Goal: Transaction & Acquisition: Book appointment/travel/reservation

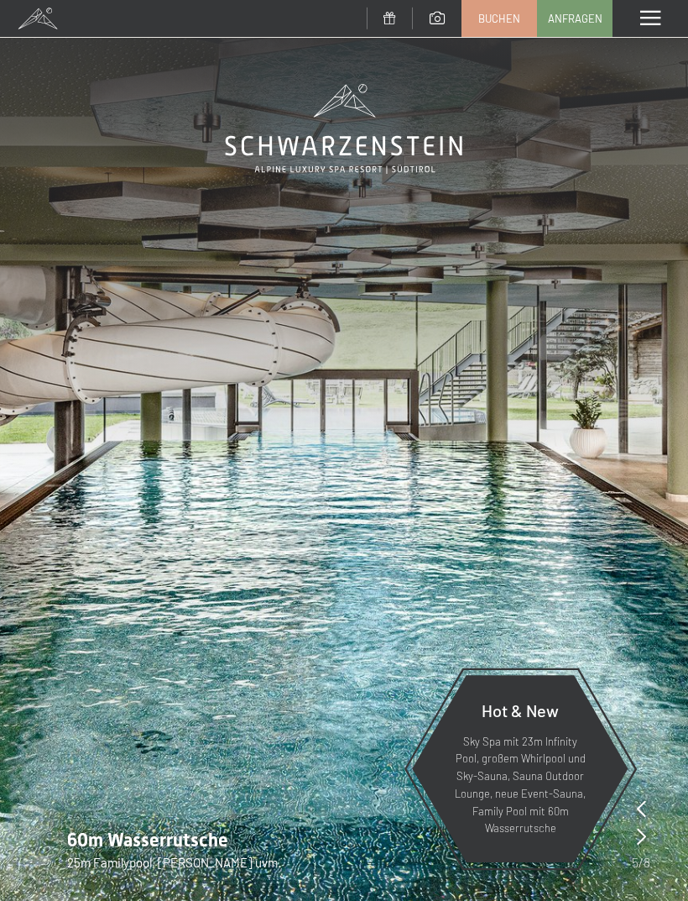
click at [574, 20] on span "Anfragen" at bounding box center [575, 18] width 55 height 15
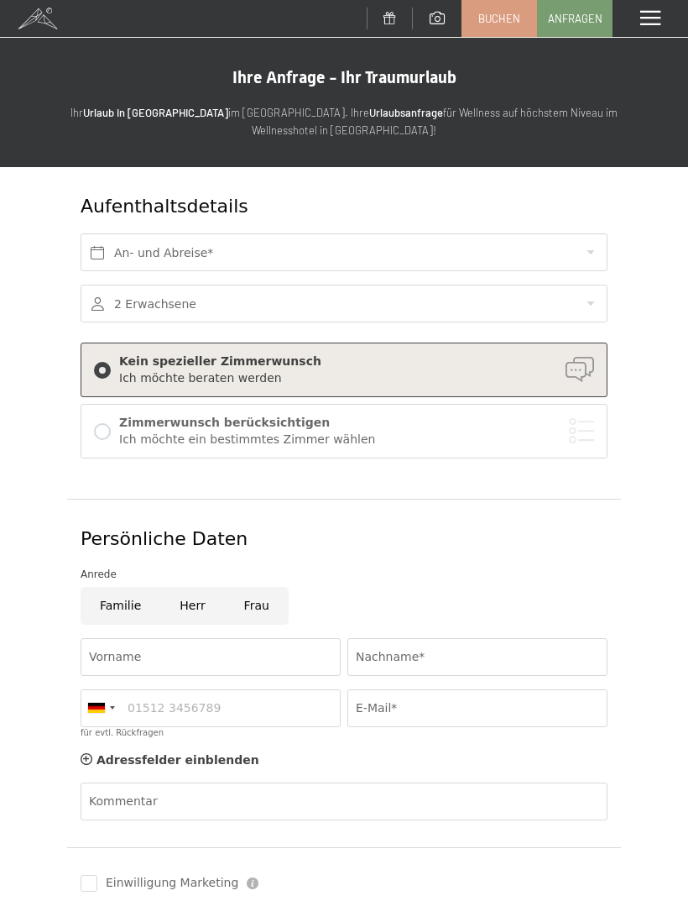
click at [515, 24] on link "Buchen" at bounding box center [500, 18] width 74 height 35
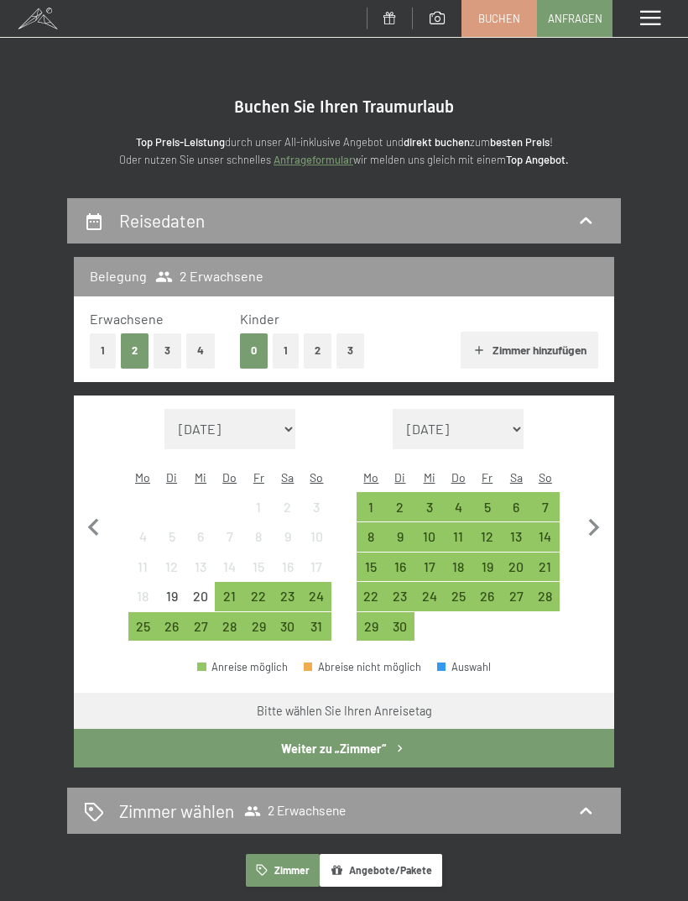
click at [596, 511] on icon "button" at bounding box center [594, 527] width 35 height 35
select select "2025-09-01"
select select "2025-10-01"
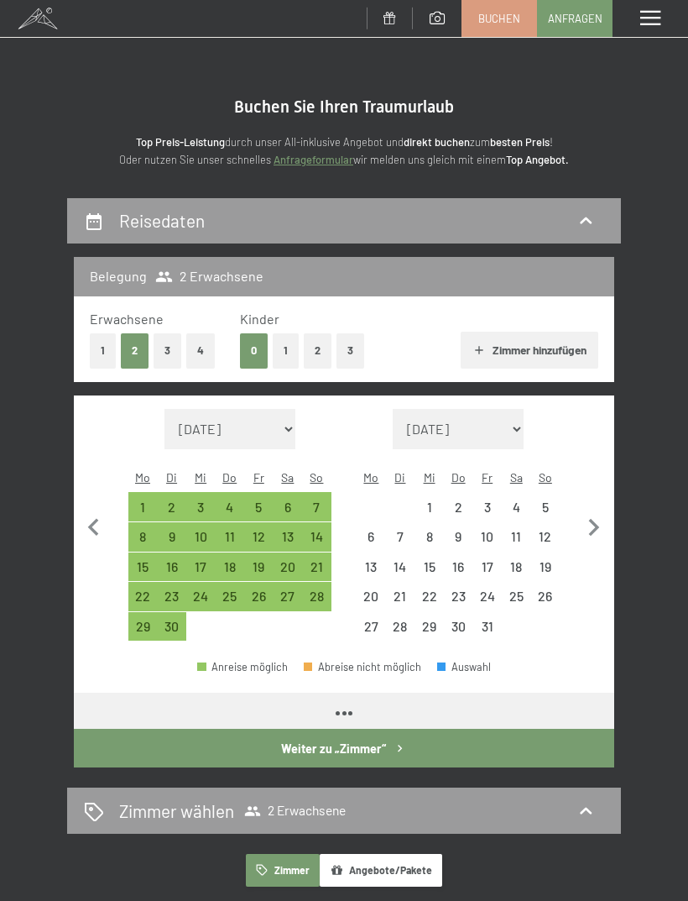
select select "2025-09-01"
select select "2025-10-01"
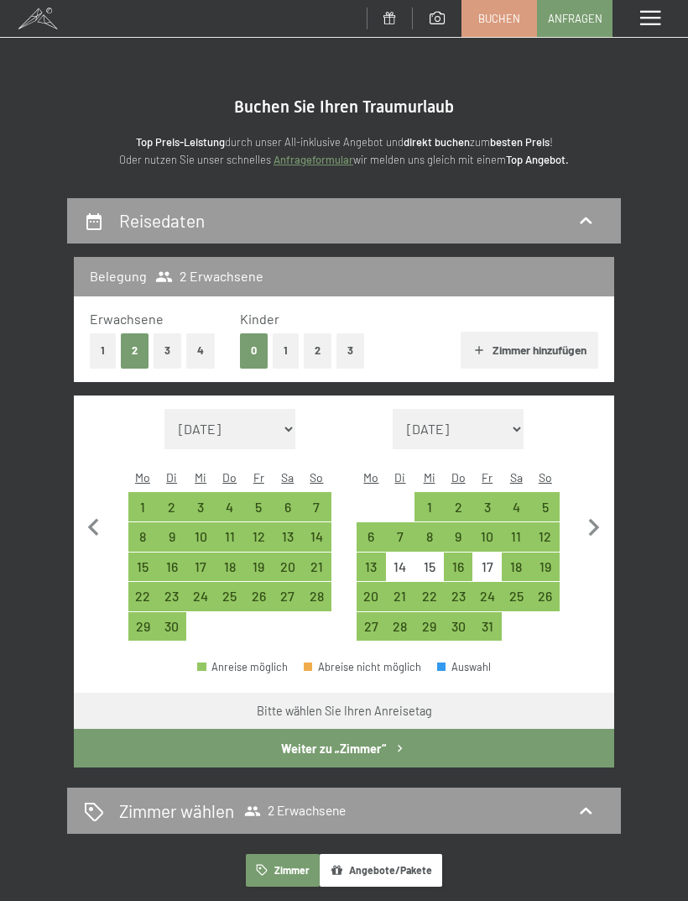
click at [523, 530] on div "11" at bounding box center [517, 543] width 26 height 26
select select "2025-09-01"
select select "2025-10-01"
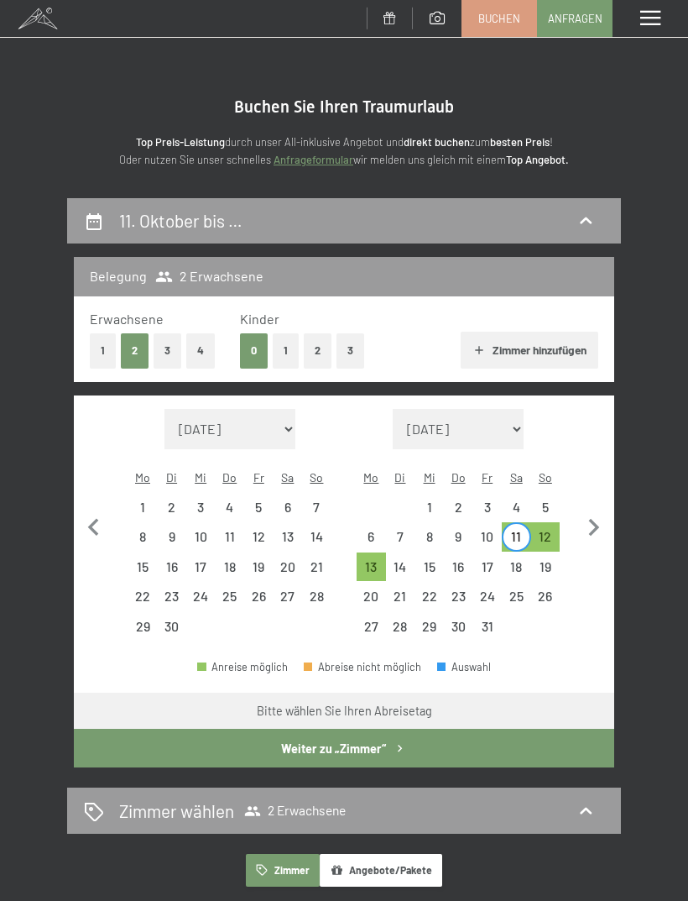
click at [546, 530] on div "12" at bounding box center [546, 543] width 26 height 26
select select "2025-09-01"
select select "2025-10-01"
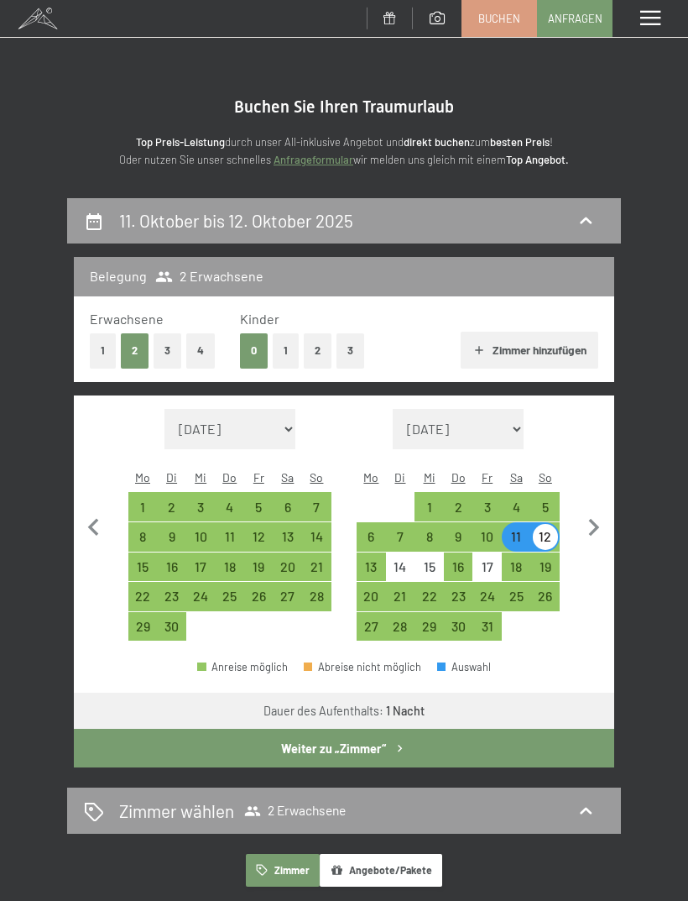
click at [514, 729] on button "Weiter zu „Zimmer“" at bounding box center [344, 748] width 541 height 39
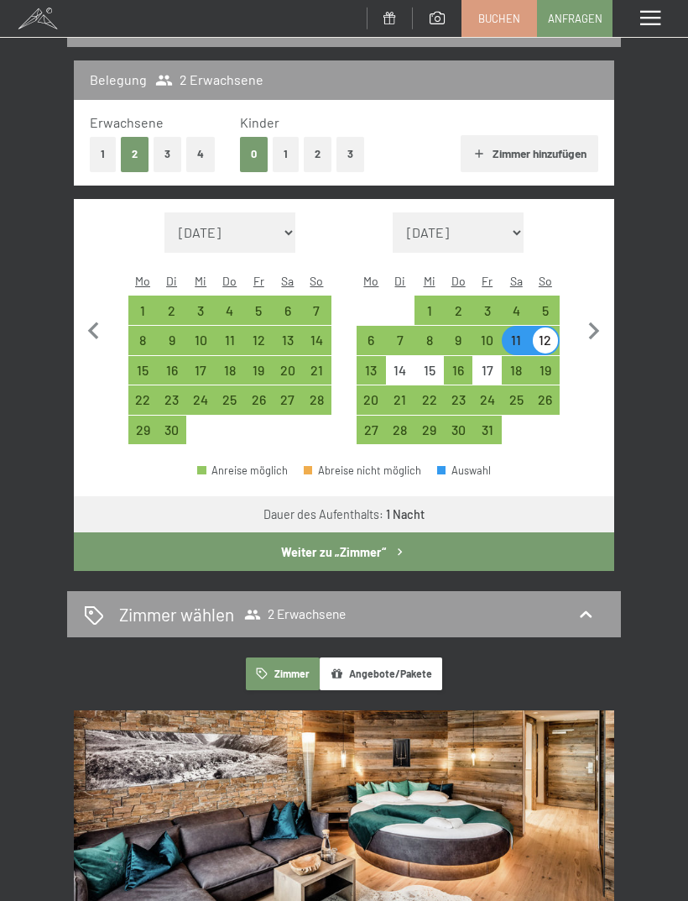
select select "2025-09-01"
select select "2025-10-01"
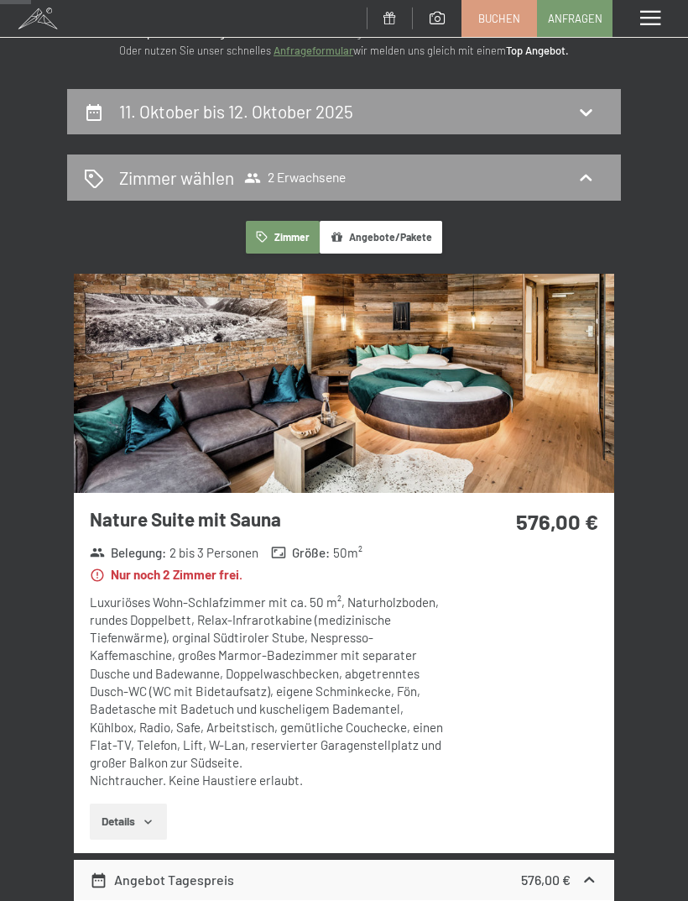
scroll to position [107, 0]
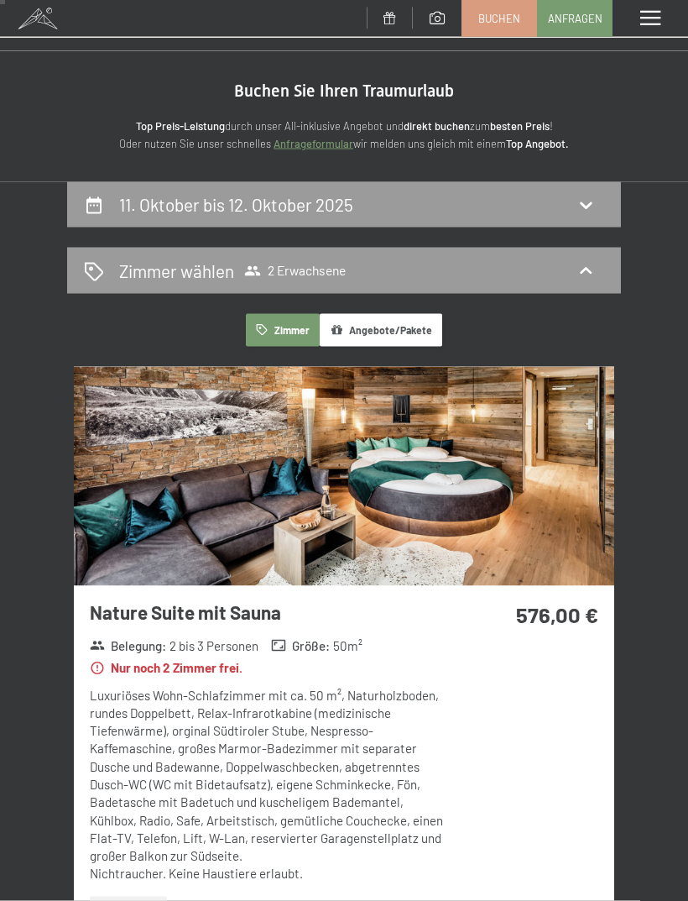
click at [421, 323] on button "Angebote/Pakete" at bounding box center [381, 330] width 123 height 33
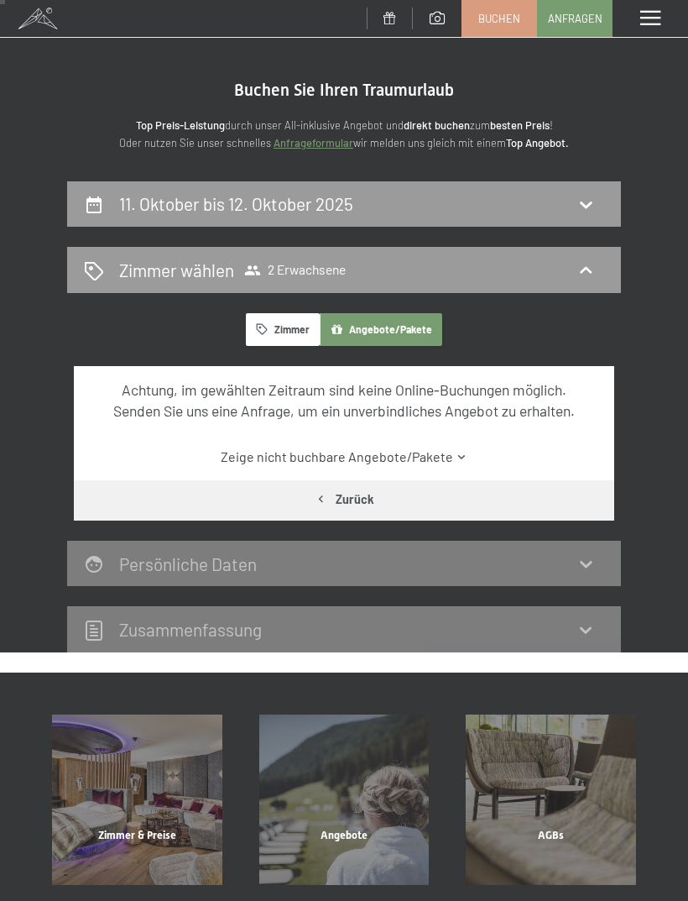
click at [361, 497] on button "Zurück" at bounding box center [344, 499] width 541 height 39
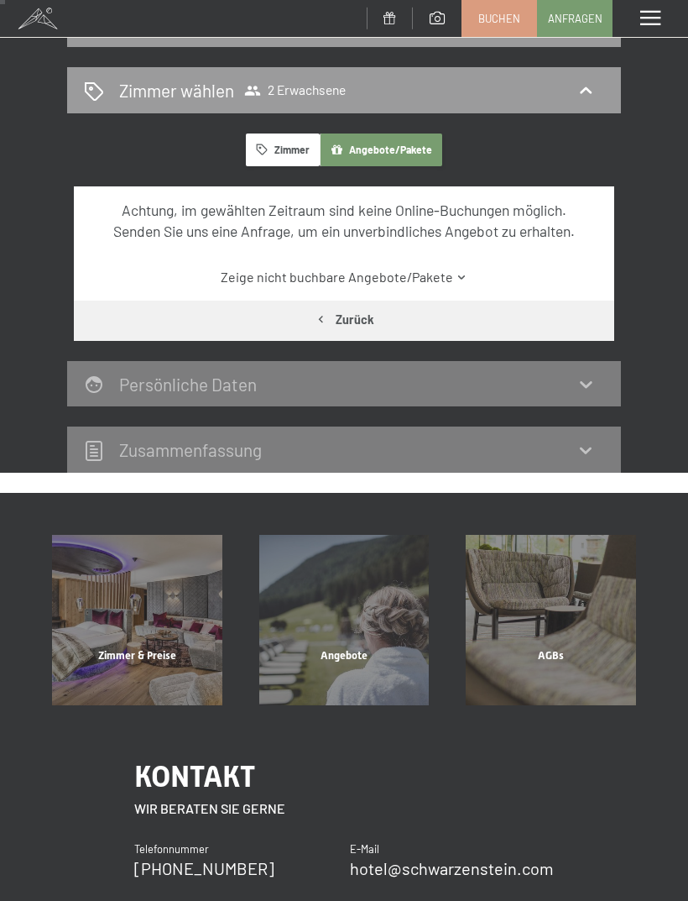
select select "2025-09-01"
select select "2025-10-01"
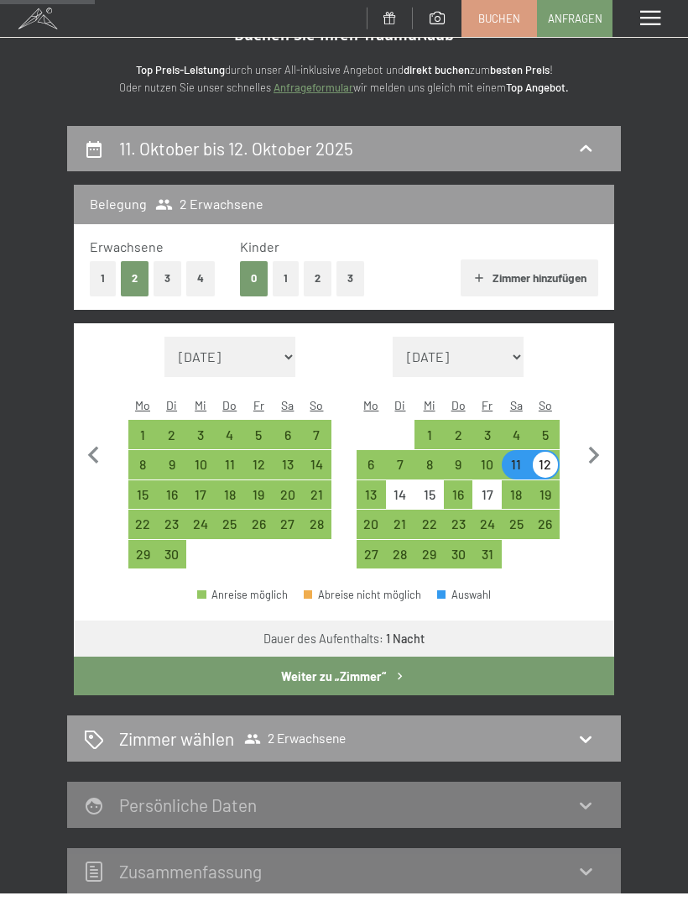
scroll to position [0, 0]
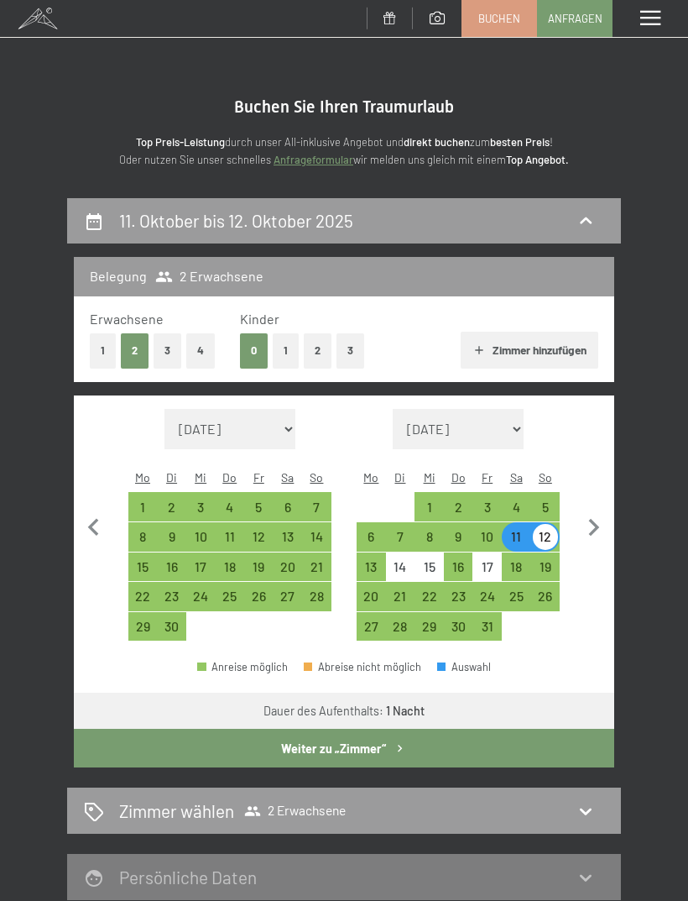
click at [576, 18] on span "Anfragen" at bounding box center [575, 18] width 55 height 15
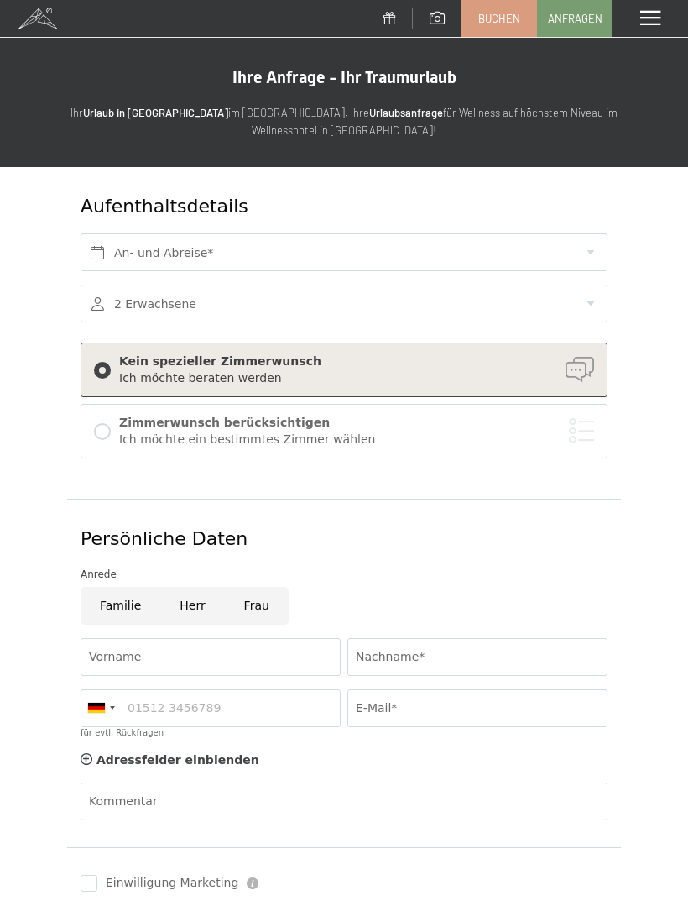
click at [411, 17] on link at bounding box center [390, 19] width 46 height 14
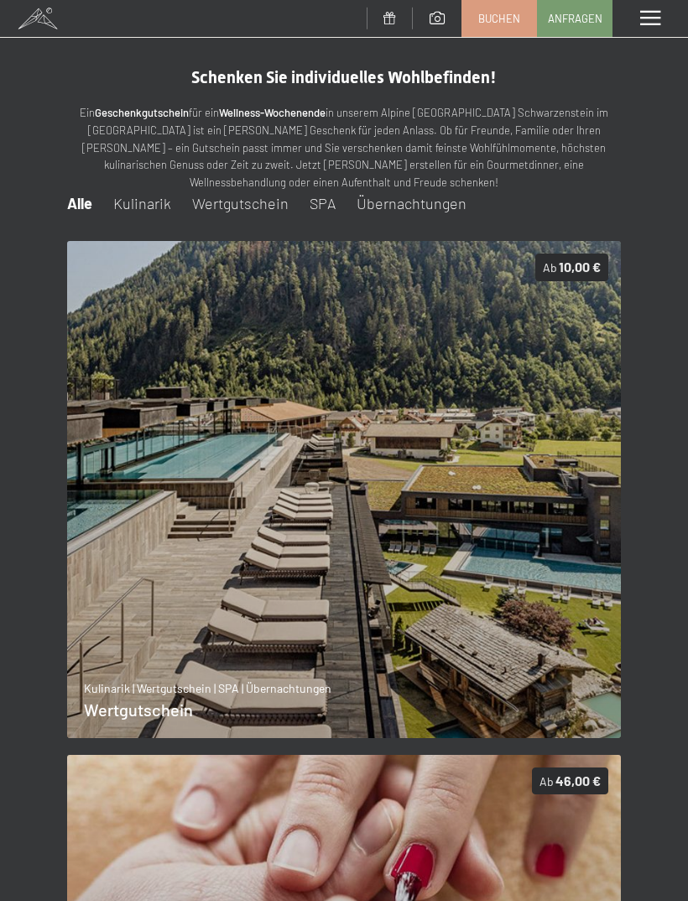
click at [569, 14] on span "Anfragen" at bounding box center [575, 18] width 55 height 15
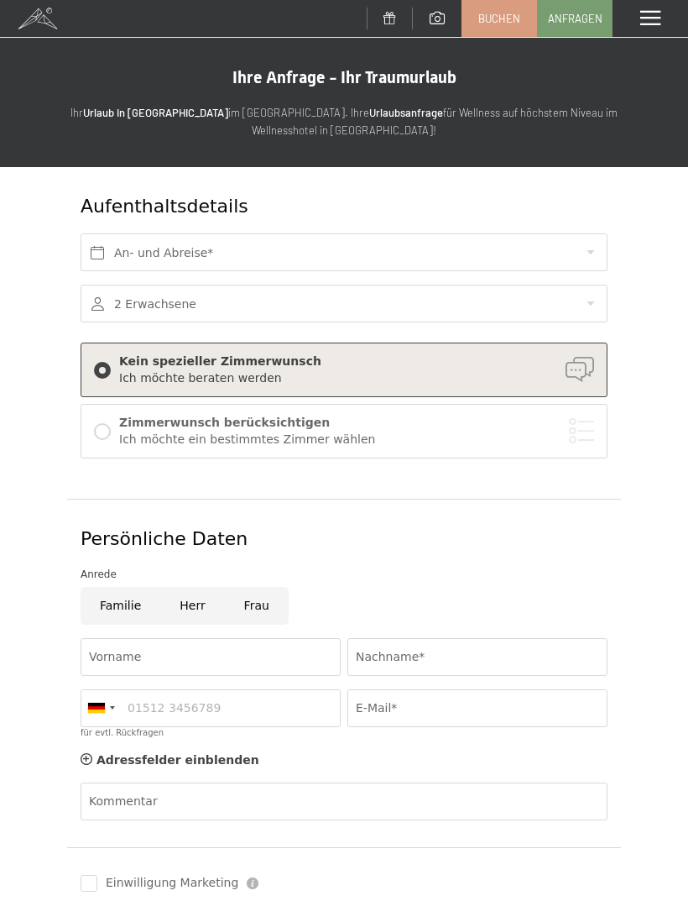
click at [645, 12] on span at bounding box center [651, 18] width 20 height 15
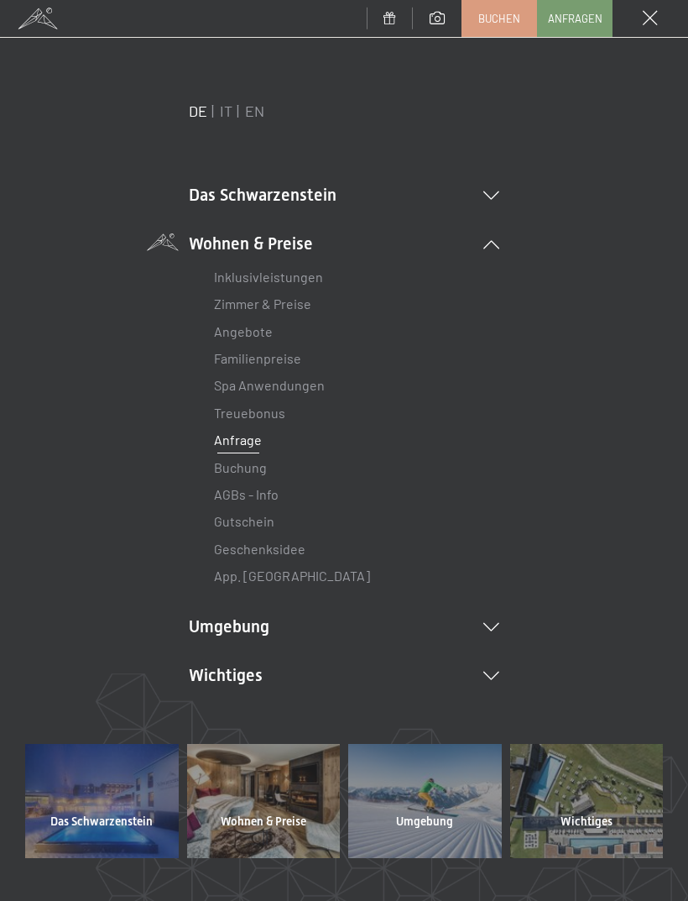
click at [228, 551] on link "Geschenksidee" at bounding box center [260, 549] width 92 height 16
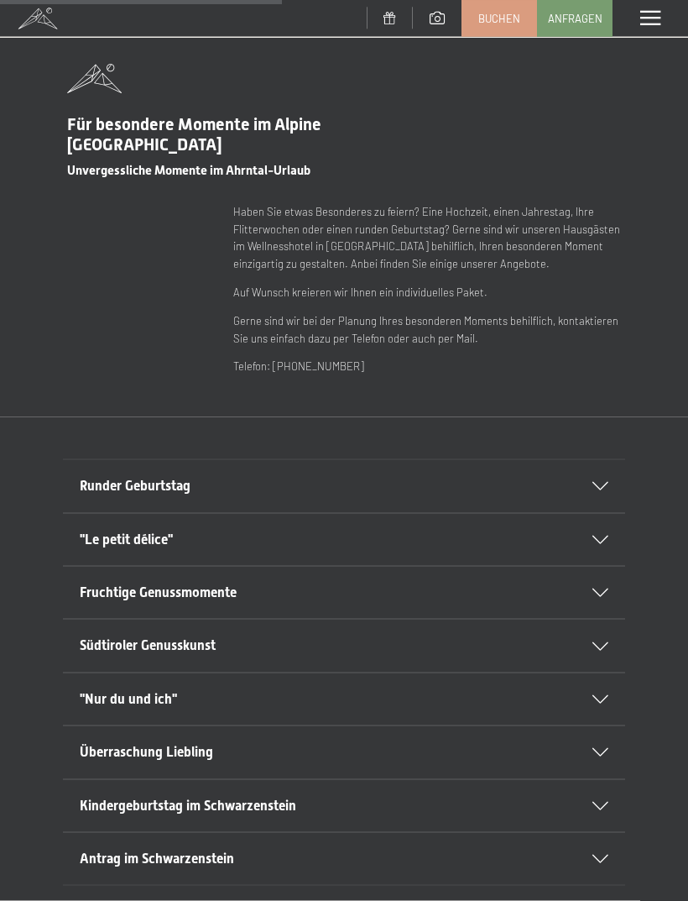
scroll to position [587, 0]
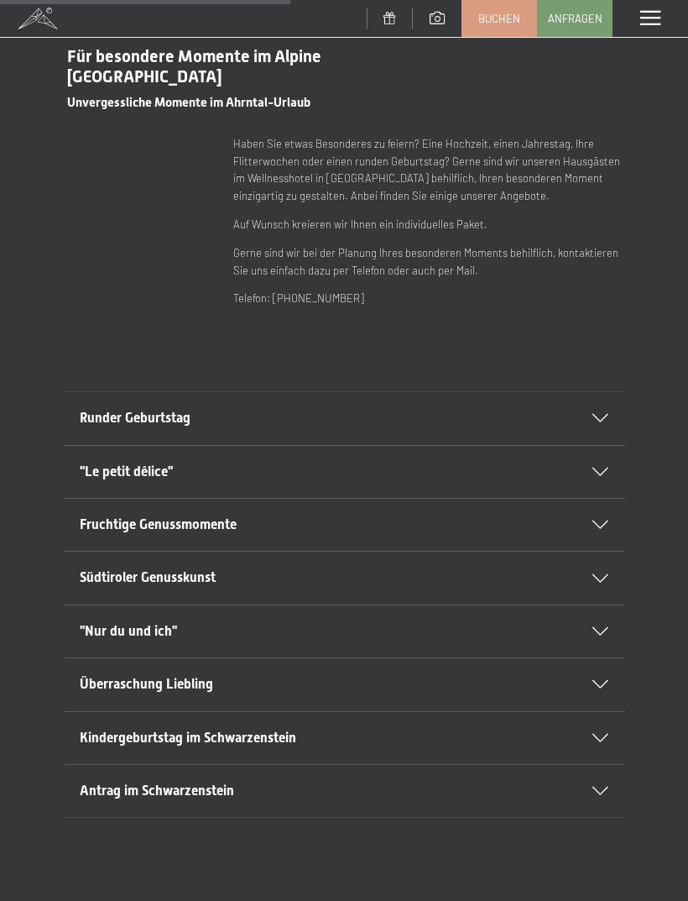
click at [92, 684] on span "Überraschung Liebling" at bounding box center [146, 684] width 133 height 16
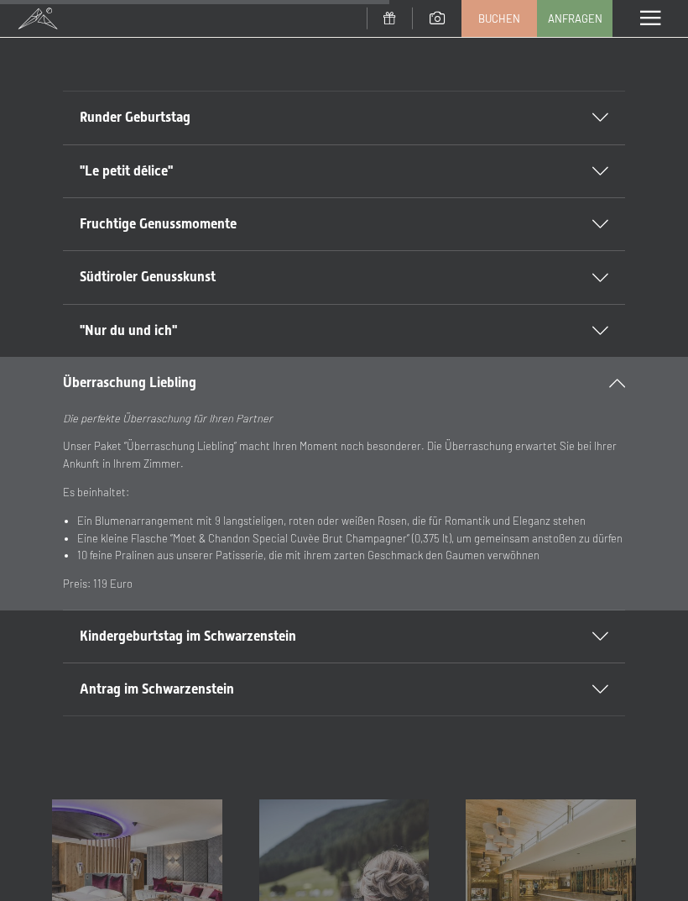
scroll to position [934, 0]
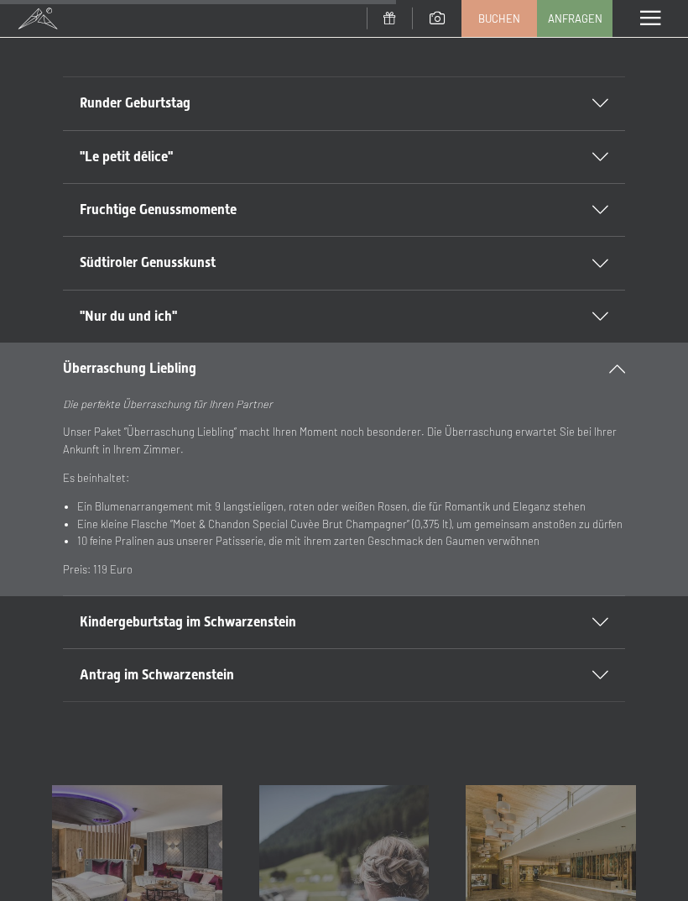
click at [620, 367] on div "Überraschung Liebling" at bounding box center [344, 369] width 563 height 52
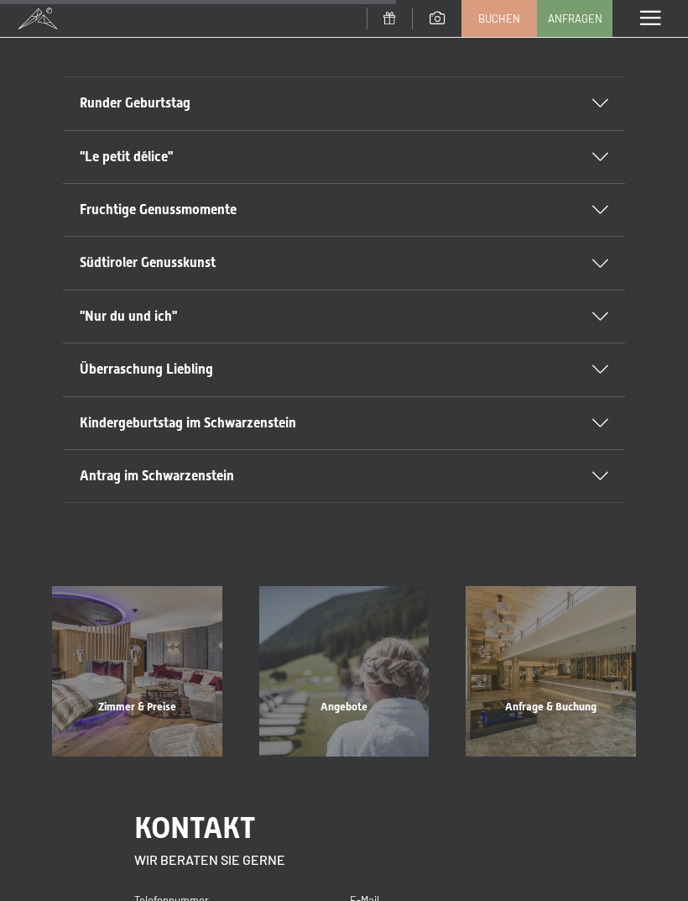
click at [573, 451] on div "Antrag im Schwarzenstein" at bounding box center [344, 476] width 529 height 52
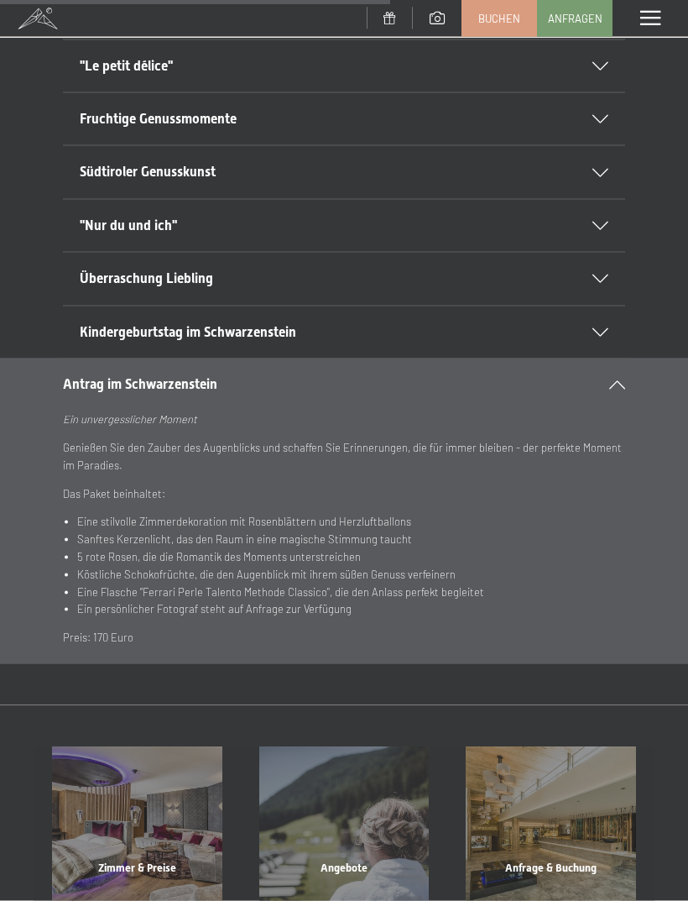
scroll to position [1028, 0]
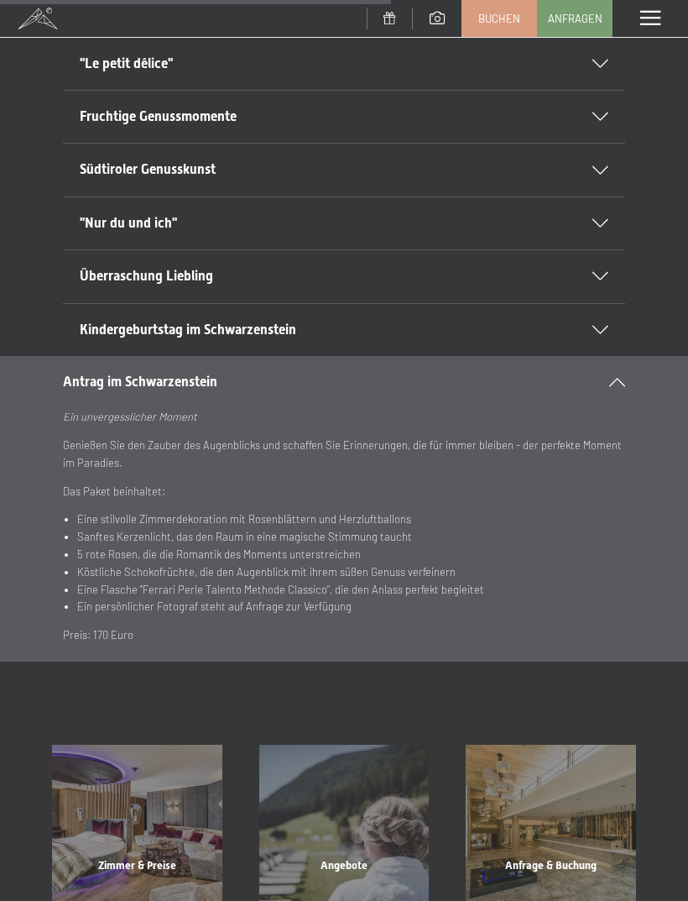
click at [622, 387] on div "Antrag im Schwarzenstein" at bounding box center [344, 382] width 563 height 52
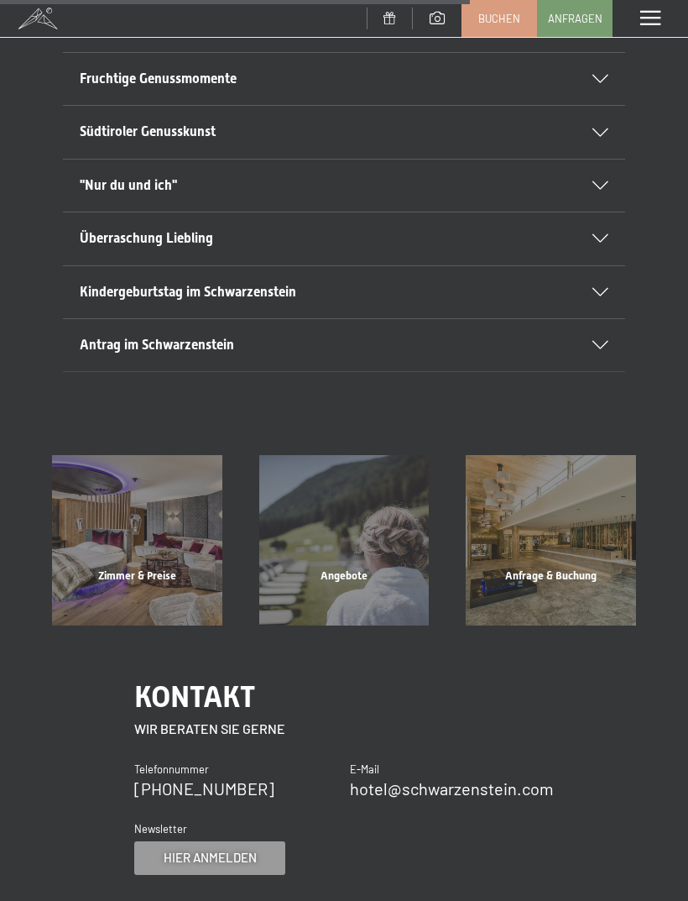
scroll to position [1066, 0]
click at [329, 579] on div "Angebote Mehr erfahren" at bounding box center [344, 539] width 207 height 170
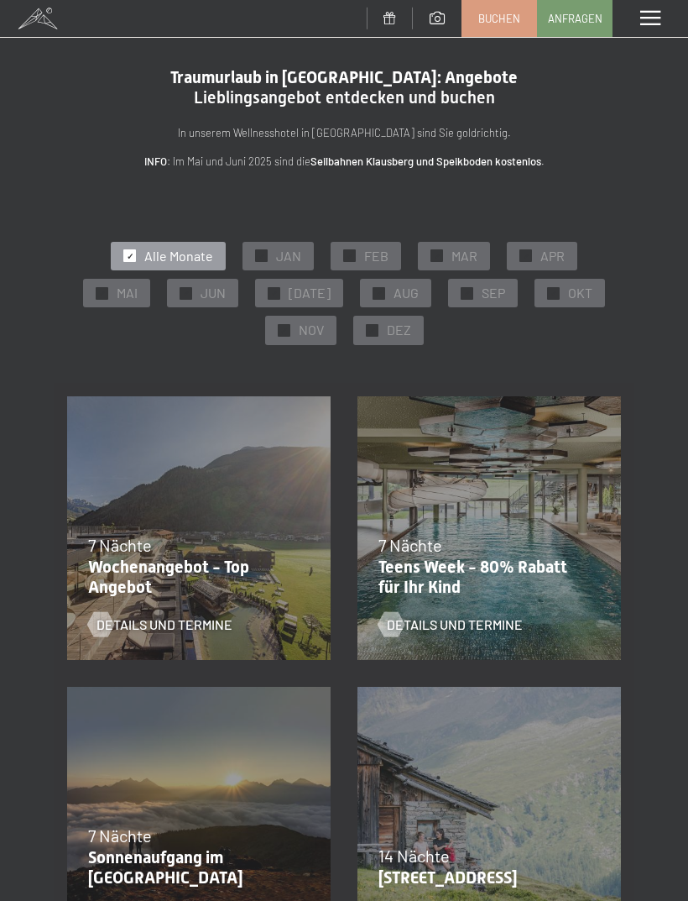
click at [568, 299] on span "OKT" at bounding box center [580, 293] width 24 height 18
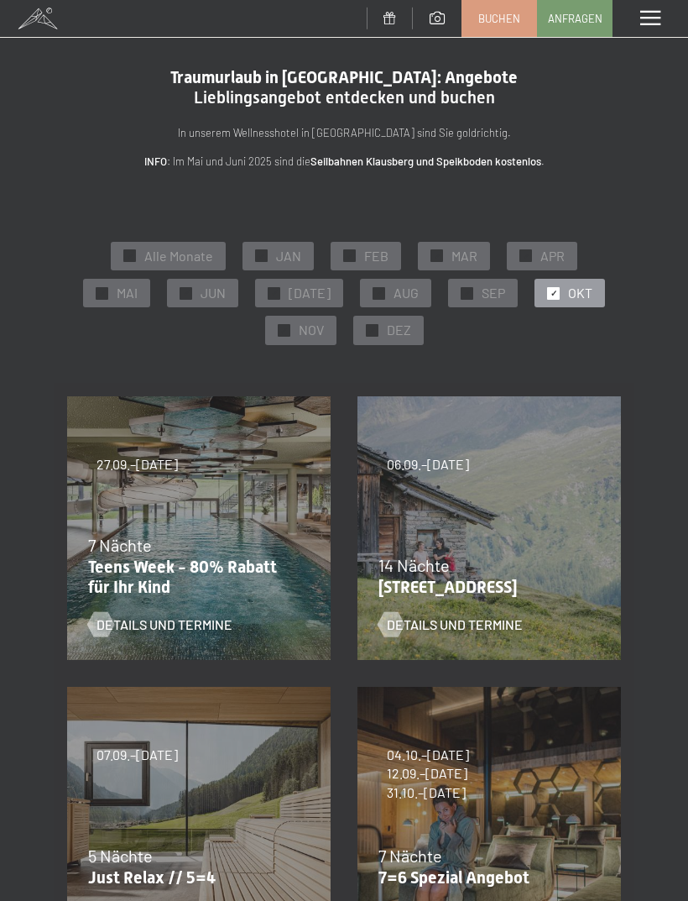
click at [572, 20] on span "Anfragen" at bounding box center [575, 18] width 55 height 15
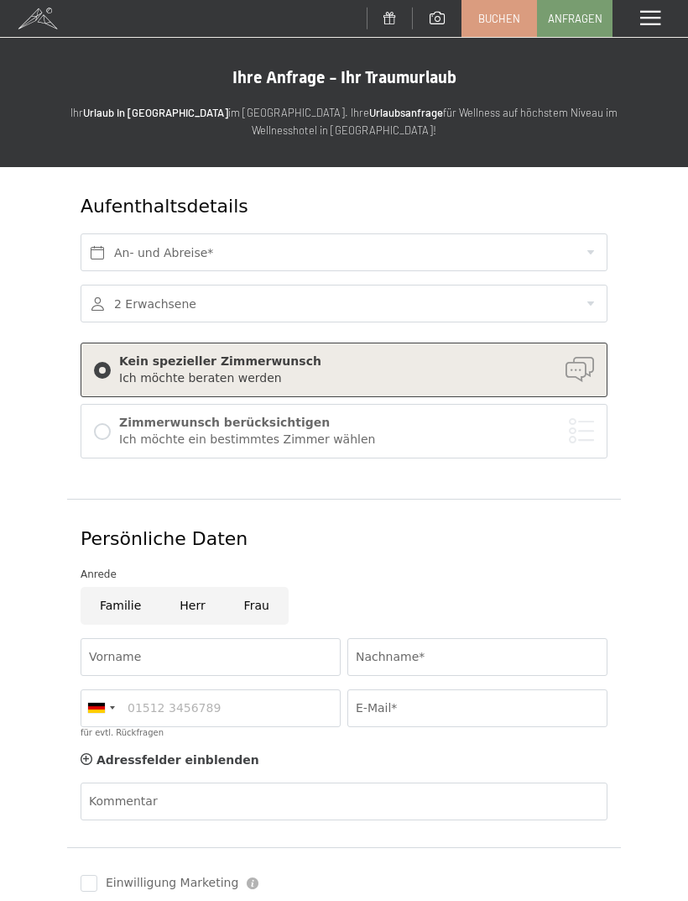
click at [655, 11] on span at bounding box center [651, 18] width 20 height 15
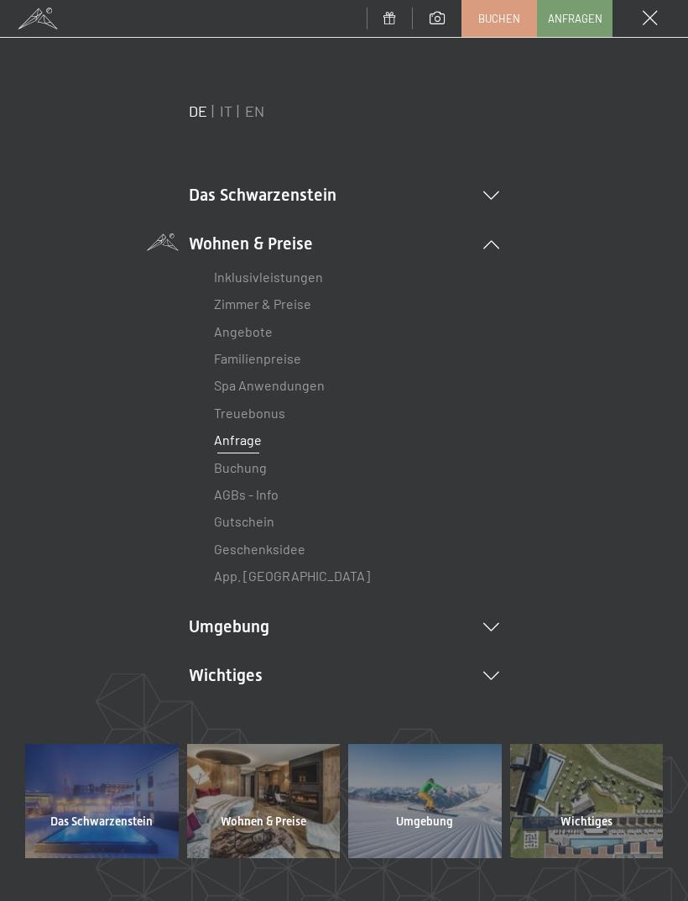
click at [255, 336] on link "Angebote" at bounding box center [243, 331] width 59 height 16
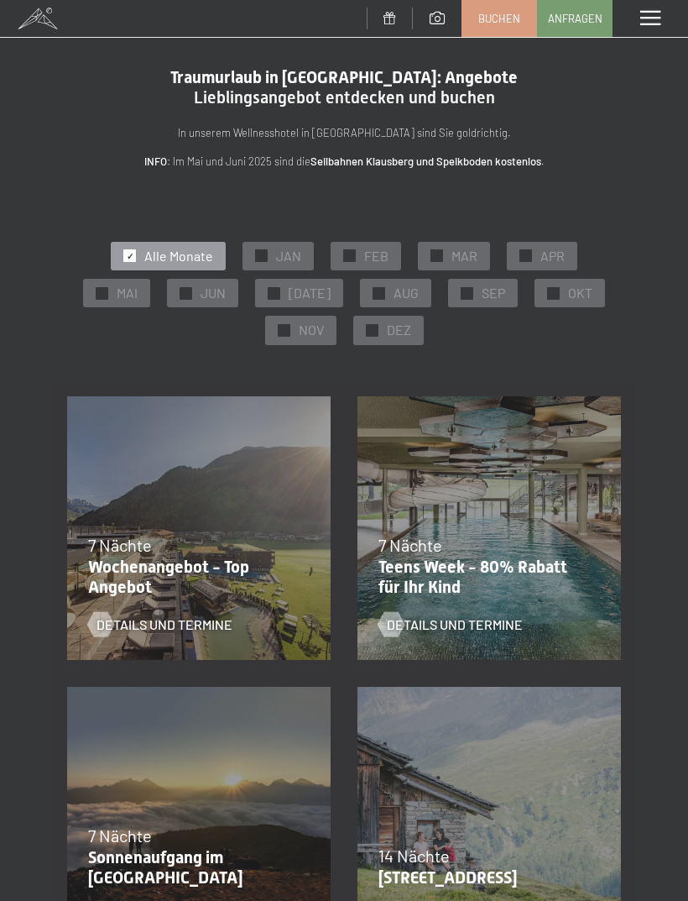
click at [662, 17] on div "Menü" at bounding box center [651, 18] width 76 height 37
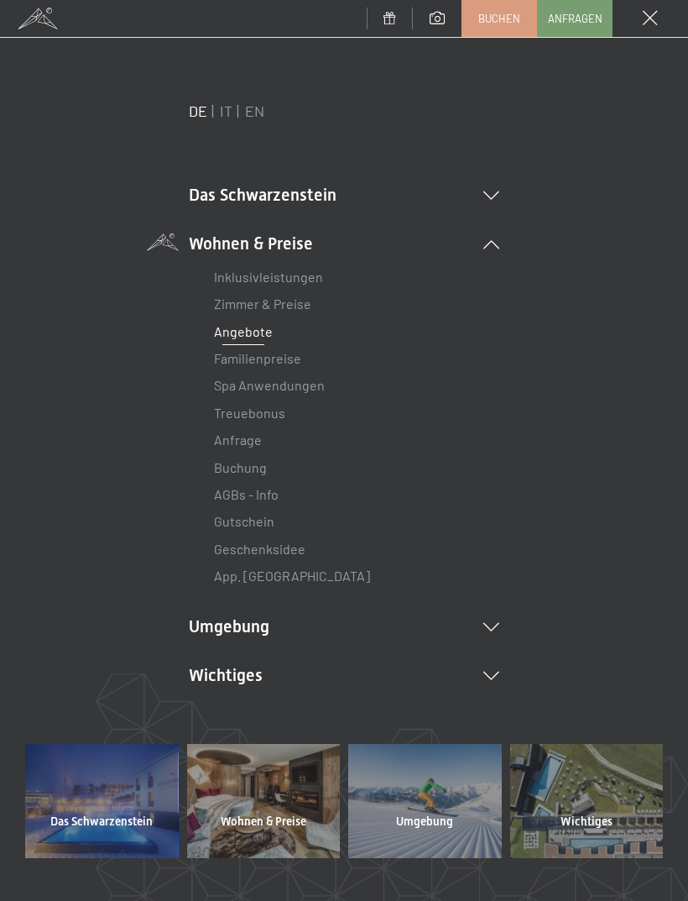
click at [302, 298] on link "Zimmer & Preise" at bounding box center [262, 304] width 97 height 16
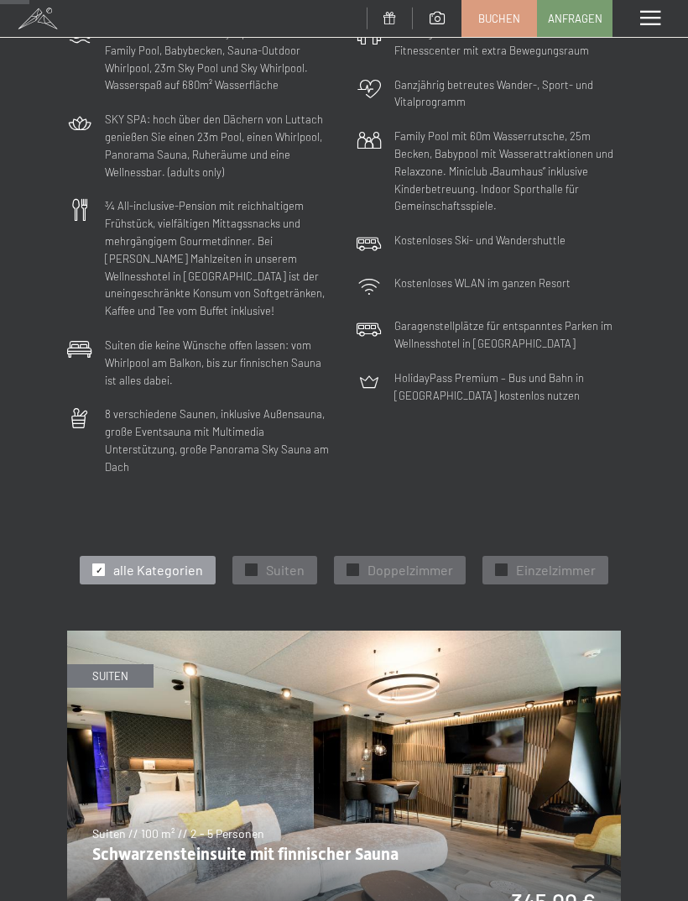
scroll to position [272, 0]
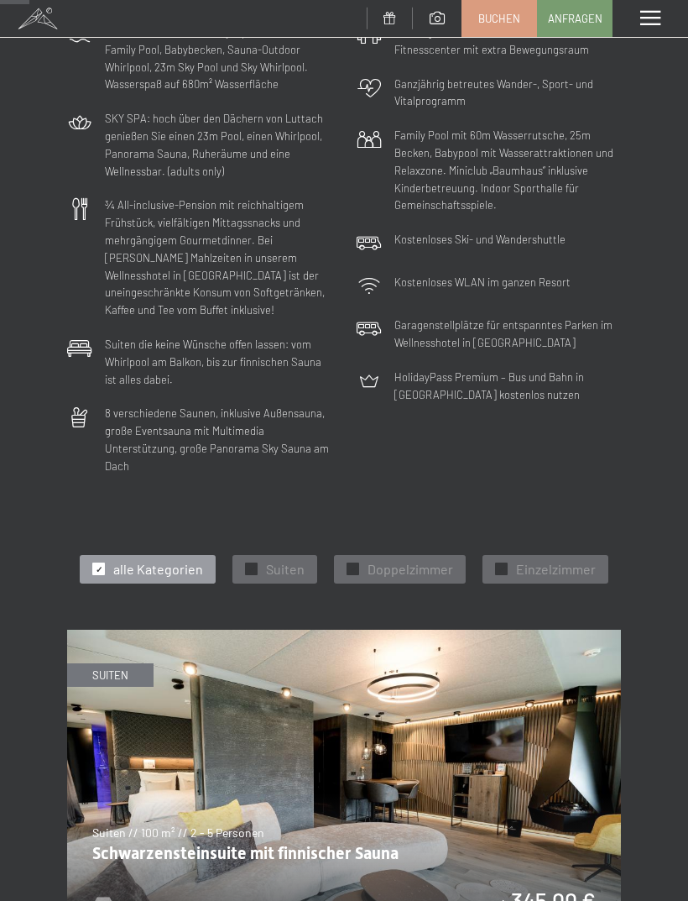
click at [356, 563] on div at bounding box center [353, 569] width 13 height 13
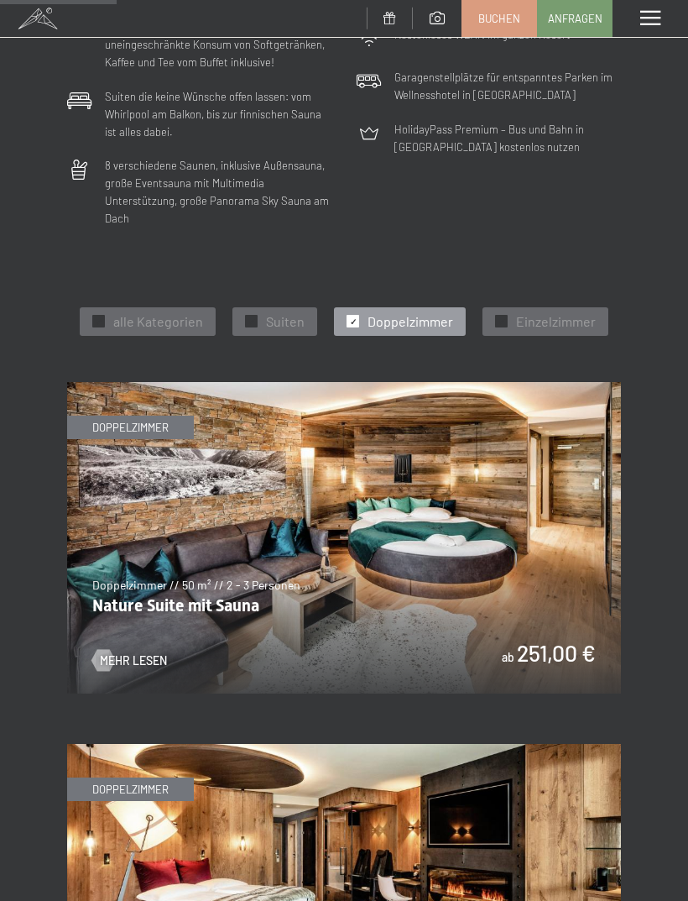
scroll to position [503, 0]
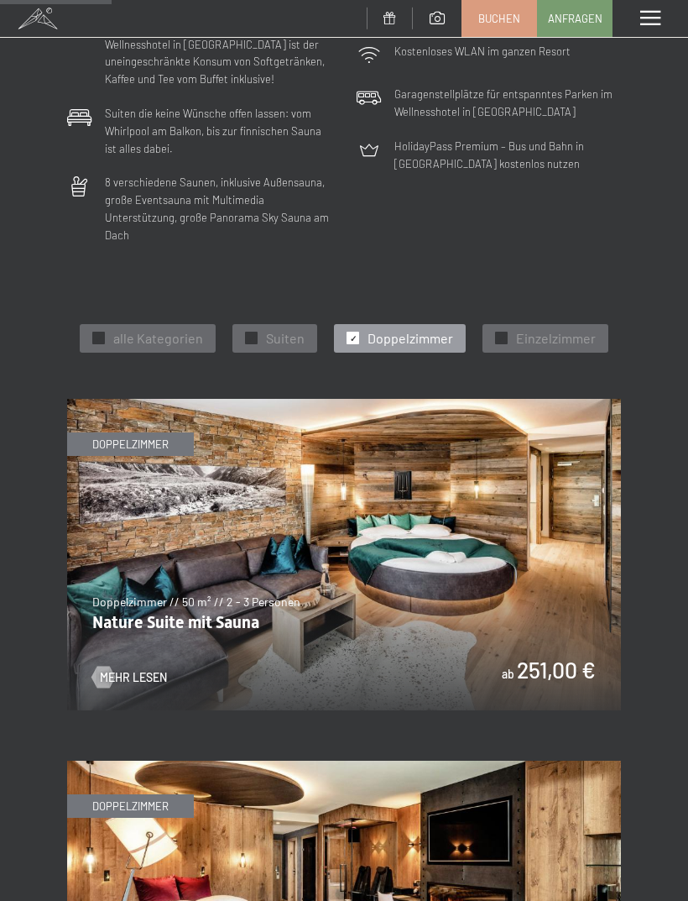
click at [490, 576] on img at bounding box center [344, 554] width 554 height 311
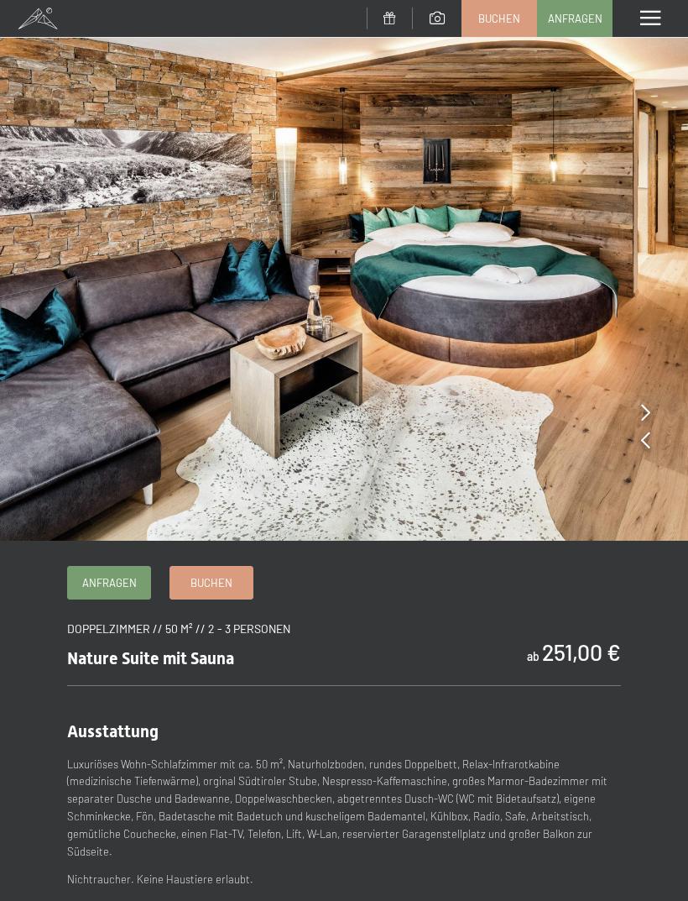
click at [646, 449] on div at bounding box center [645, 441] width 9 height 24
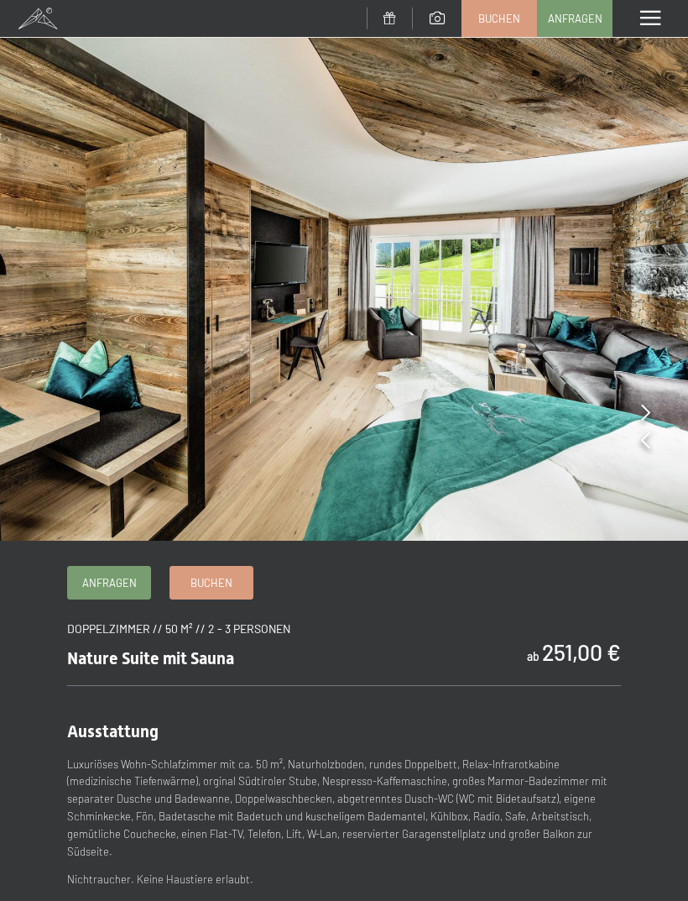
click at [643, 407] on icon at bounding box center [645, 412] width 9 height 17
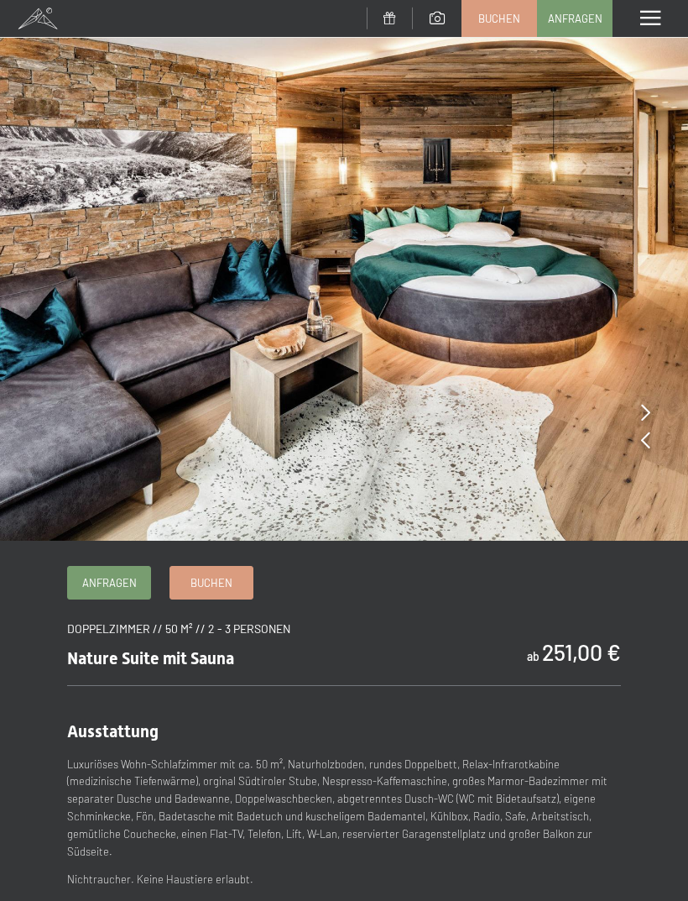
click at [648, 406] on icon at bounding box center [645, 412] width 9 height 17
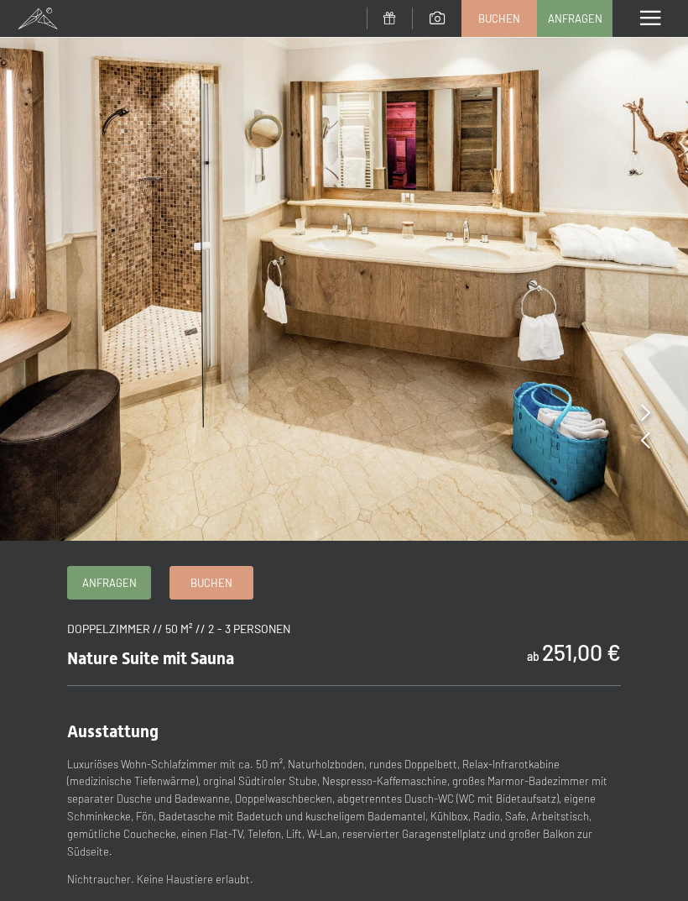
click at [646, 407] on icon at bounding box center [645, 412] width 9 height 17
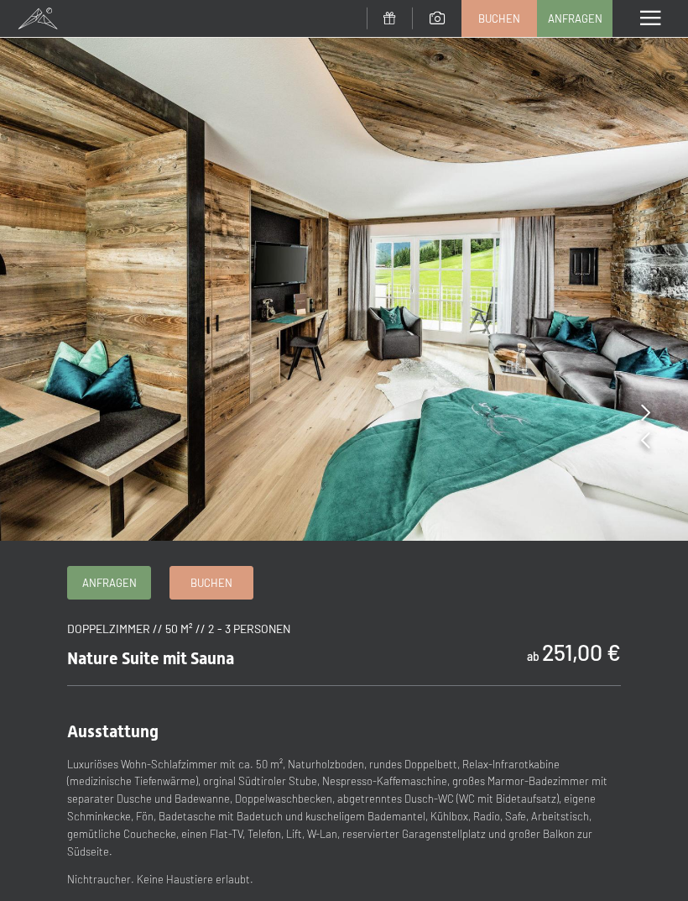
click at [647, 410] on icon at bounding box center [645, 412] width 9 height 17
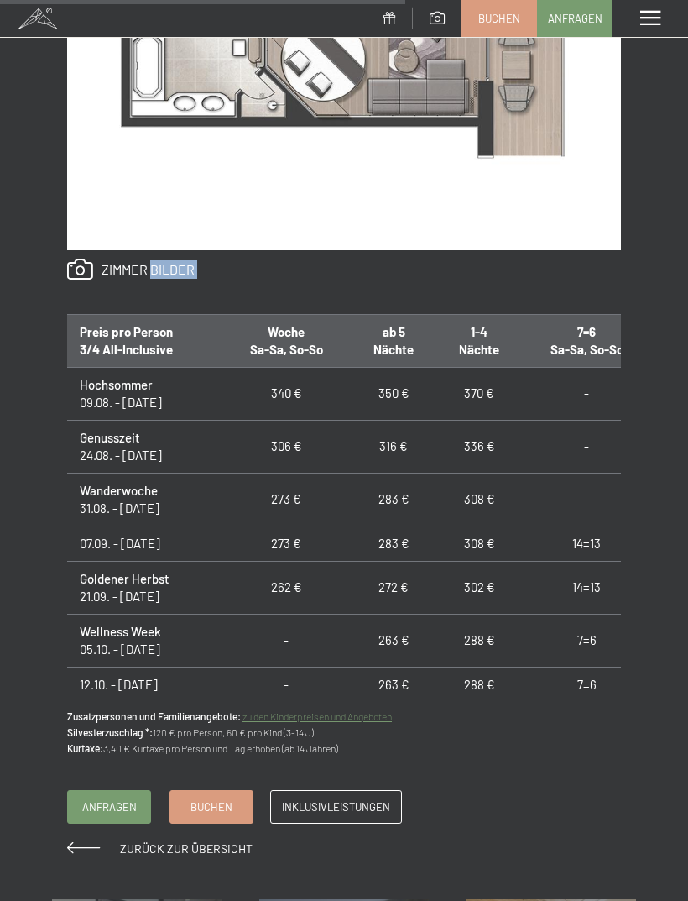
scroll to position [1121, 0]
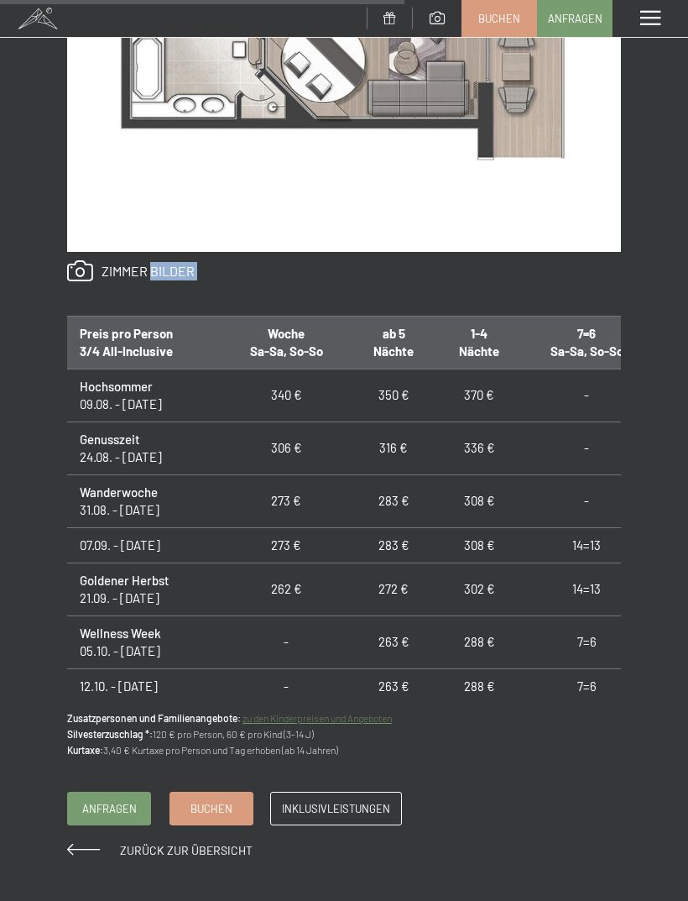
click at [69, 474] on td "Wanderwoche 31.08. - 07.09.25" at bounding box center [144, 500] width 155 height 53
click at [107, 801] on span "Anfragen" at bounding box center [109, 808] width 55 height 15
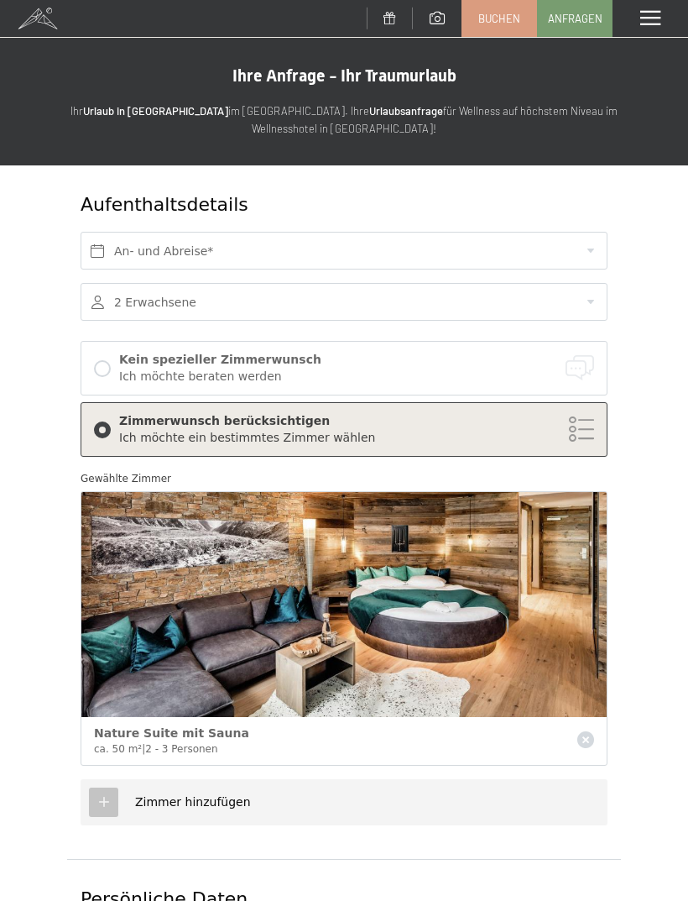
scroll to position [3, 0]
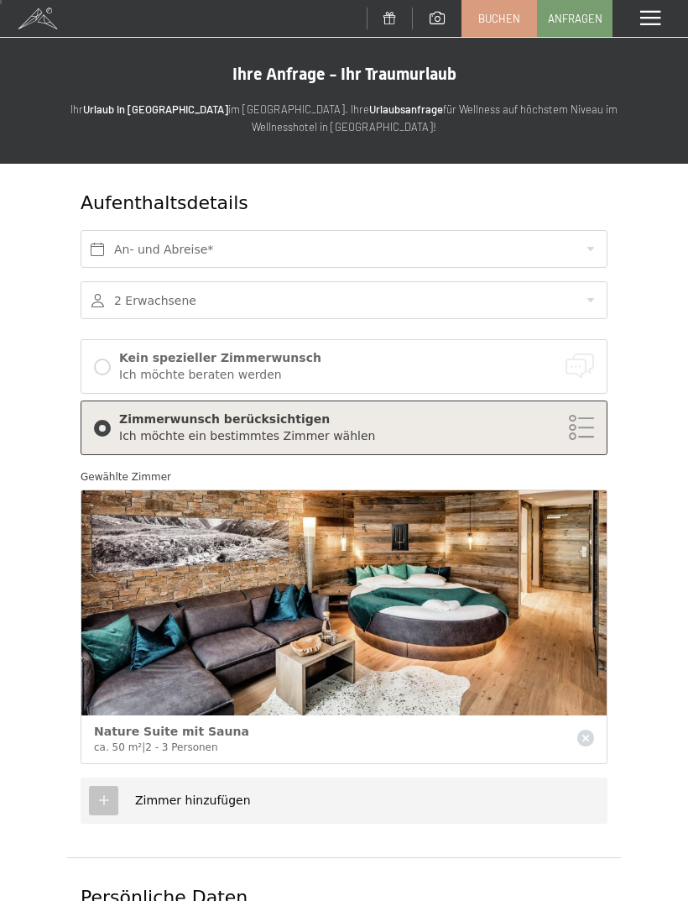
click at [98, 361] on div at bounding box center [102, 367] width 17 height 17
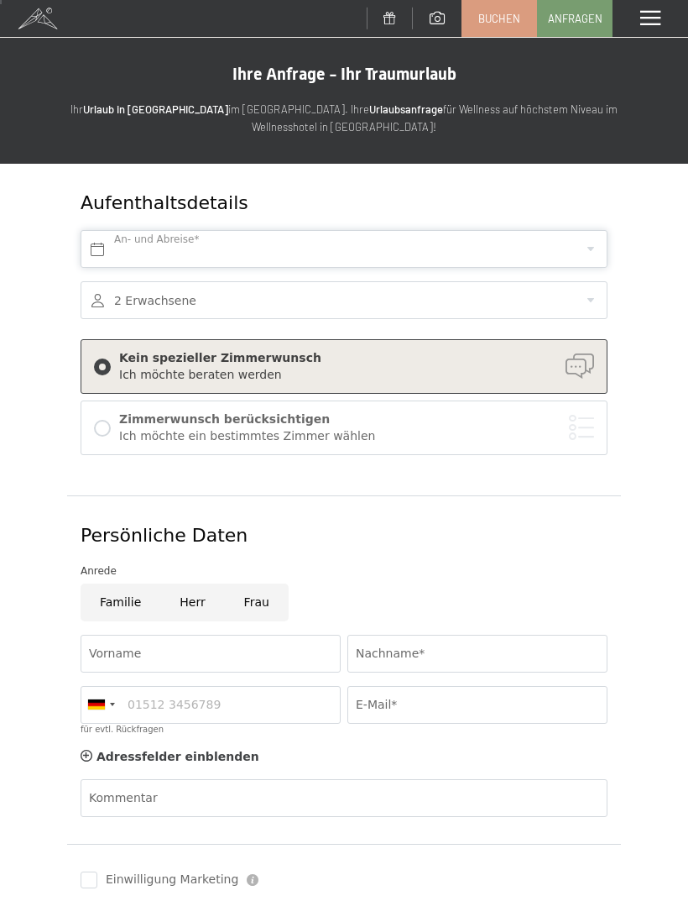
click at [116, 241] on input "text" at bounding box center [344, 249] width 527 height 38
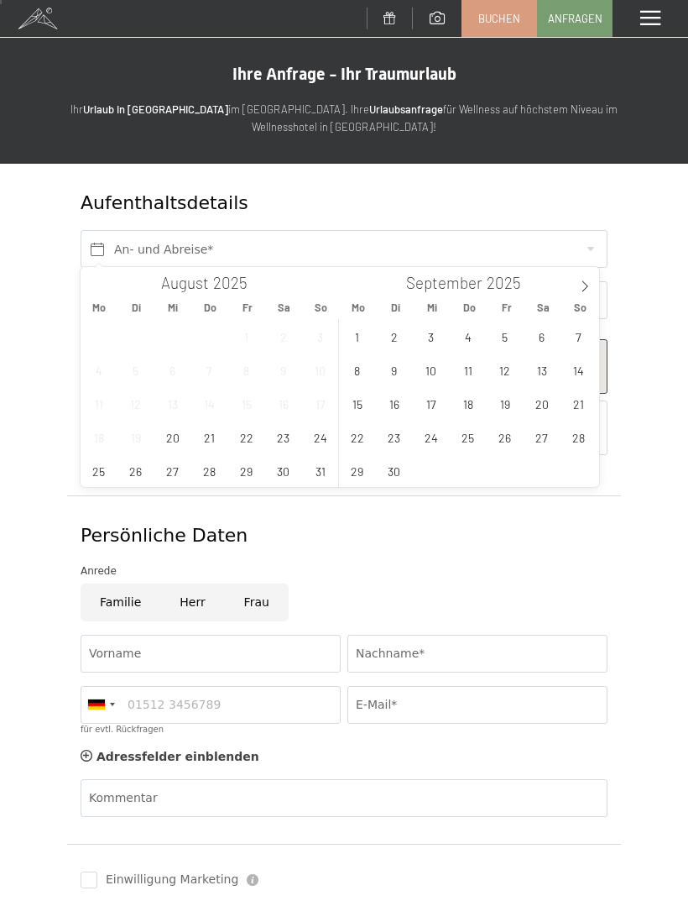
click at [599, 286] on span at bounding box center [585, 281] width 29 height 29
click at [546, 372] on span "11" at bounding box center [542, 369] width 33 height 33
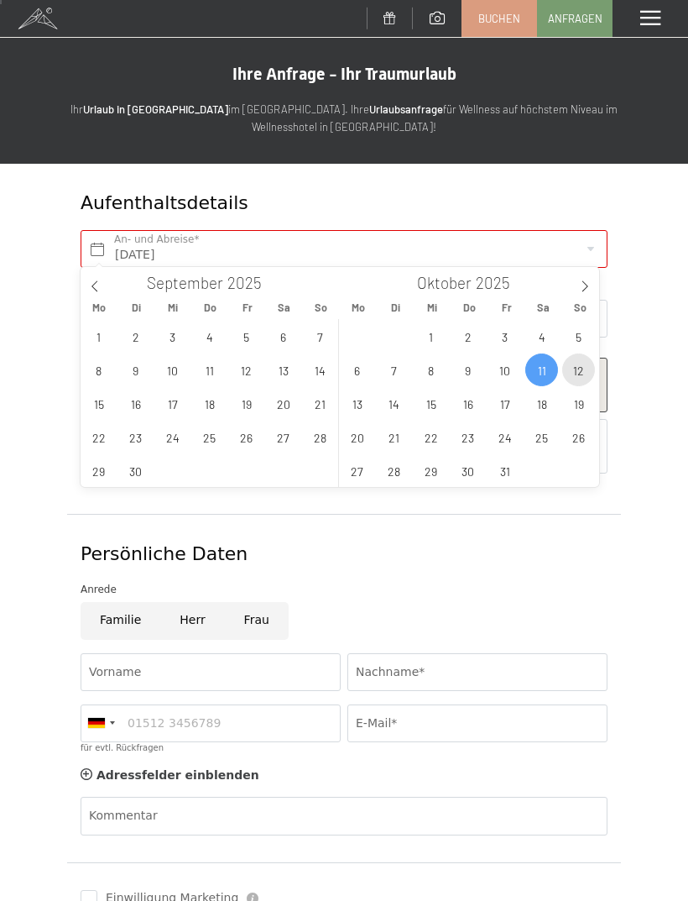
click at [575, 369] on span "12" at bounding box center [579, 369] width 33 height 33
type input "Sa. 11.10.2025 - So. 12.10.2025"
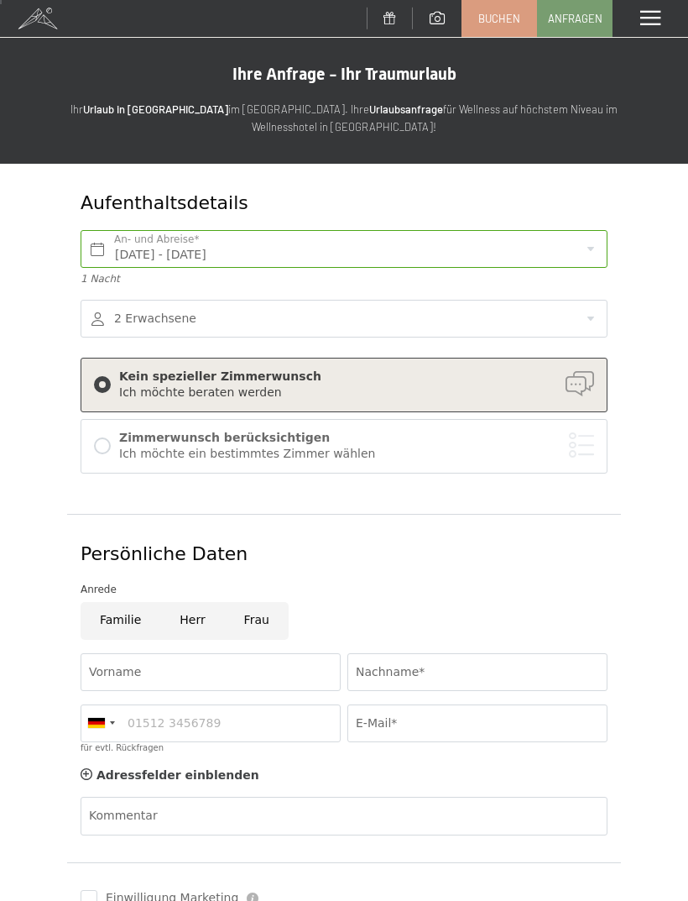
click at [105, 323] on div at bounding box center [344, 319] width 527 height 38
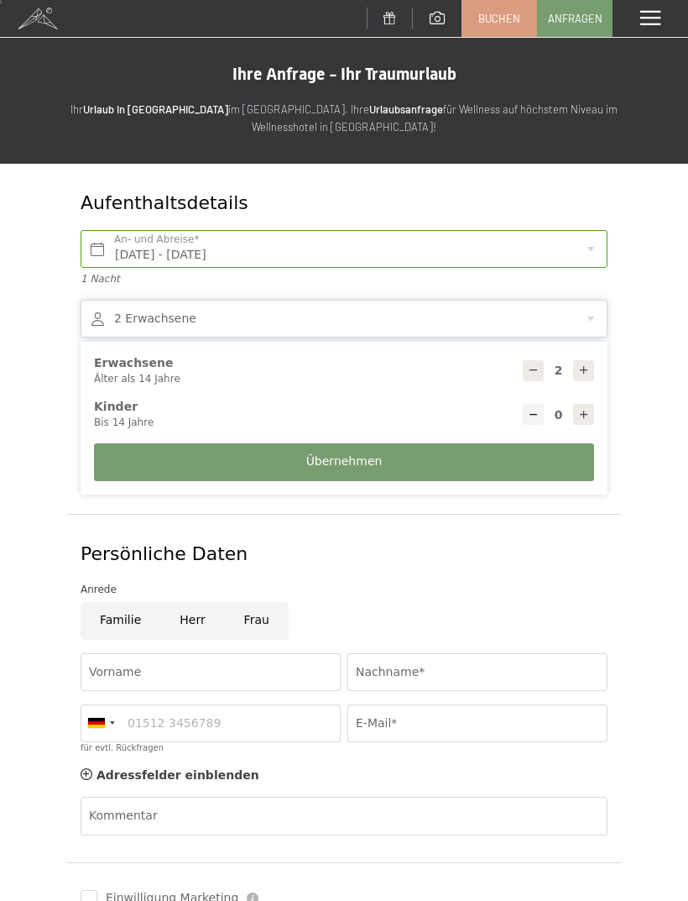
click at [639, 510] on div "Aufenthaltsdetails Sa. 11.10.2025 - So. 12.10.2025 An- und Abreise* 1 Nacht 2 E…" at bounding box center [344, 588] width 688 height 848
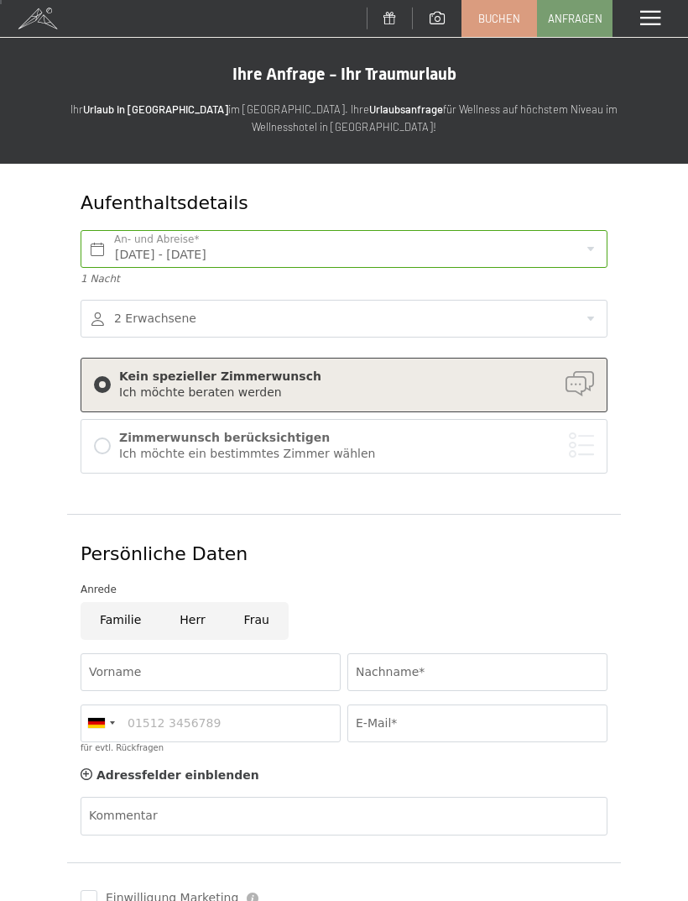
click at [125, 308] on div at bounding box center [344, 319] width 527 height 38
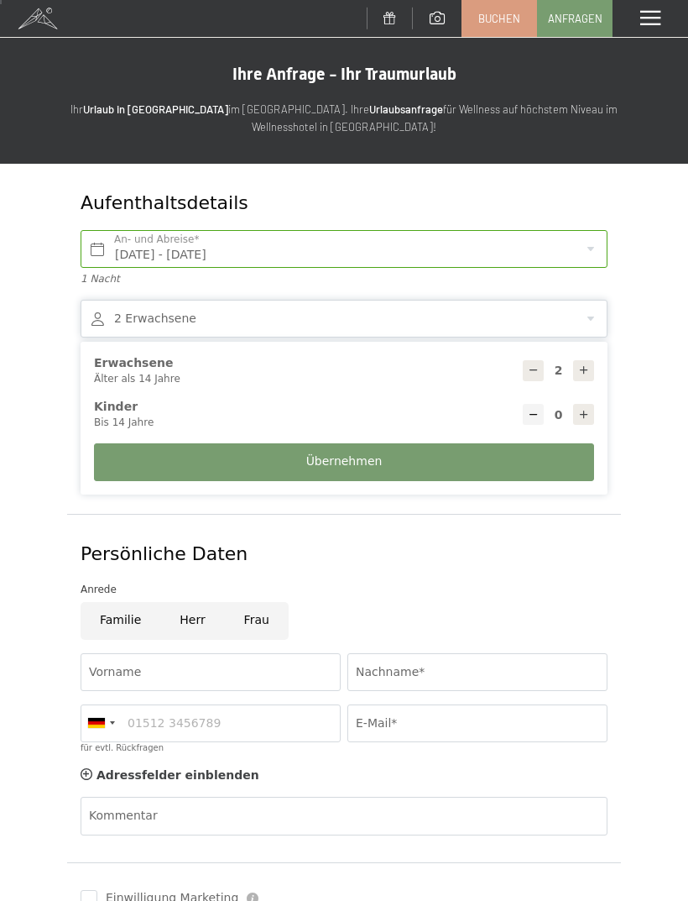
click at [637, 551] on div "Aufenthaltsdetails Sa. 11.10.2025 - So. 12.10.2025 An- und Abreise* 1 Nacht 2 E…" at bounding box center [344, 588] width 688 height 848
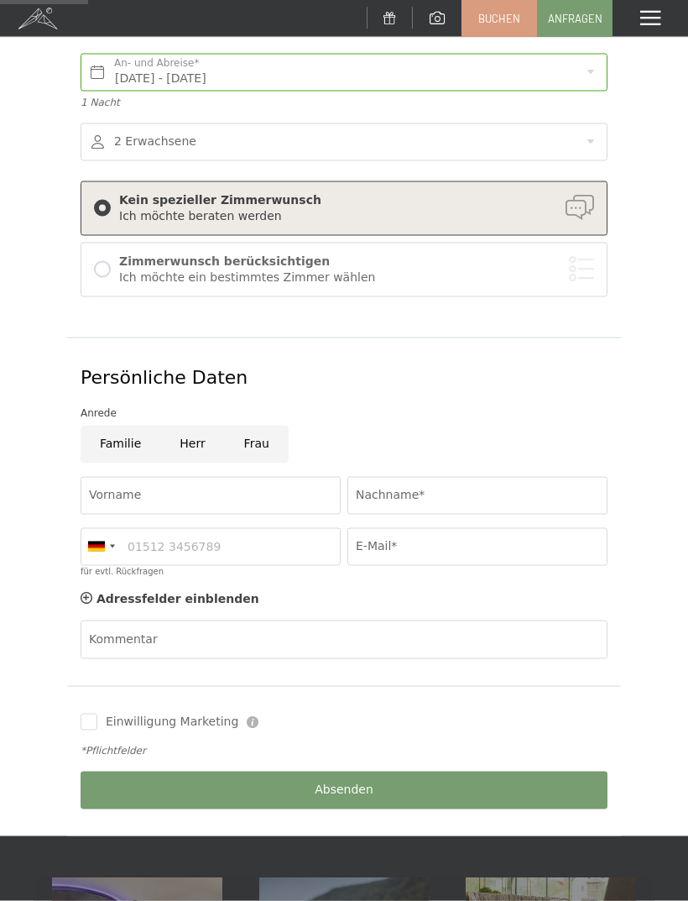
scroll to position [191, 0]
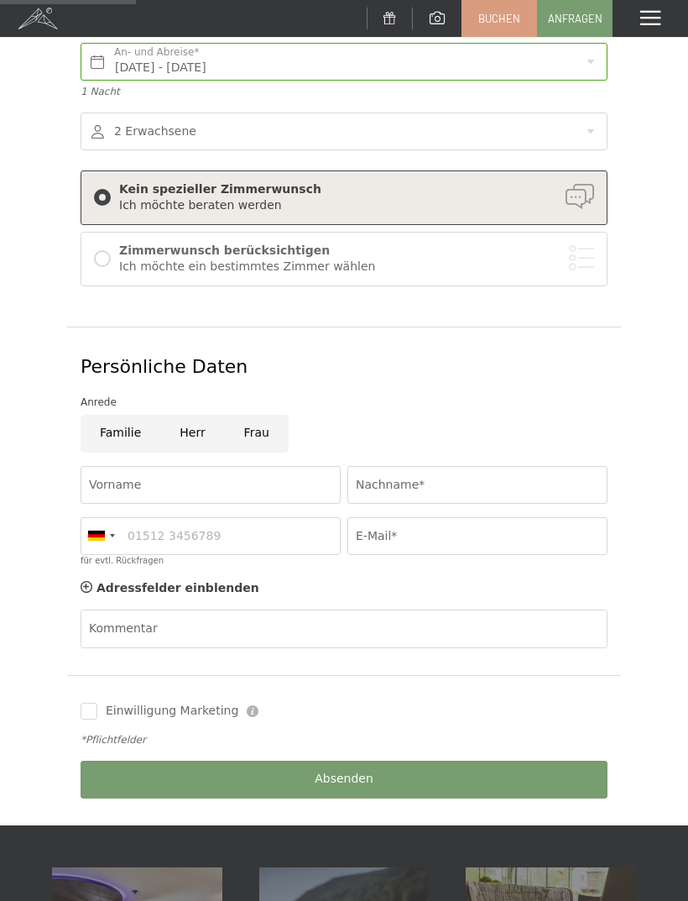
click at [270, 434] on input "Frau" at bounding box center [257, 434] width 64 height 38
radio input "true"
click at [258, 476] on input "Vorname" at bounding box center [211, 485] width 260 height 38
type input "Selina"
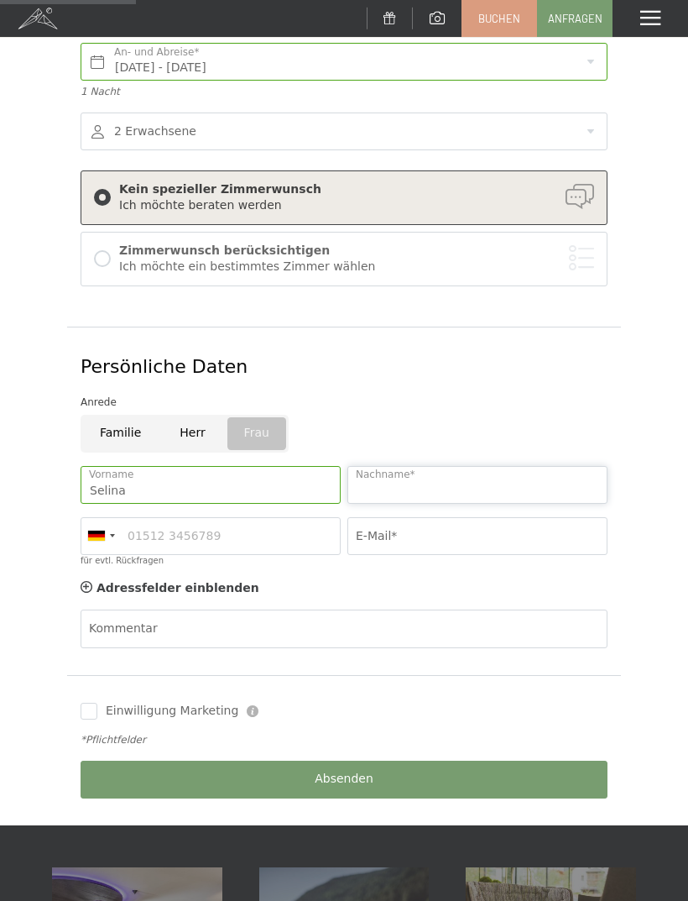
type input "Fischnaller"
click at [116, 524] on div at bounding box center [100, 536] width 39 height 36
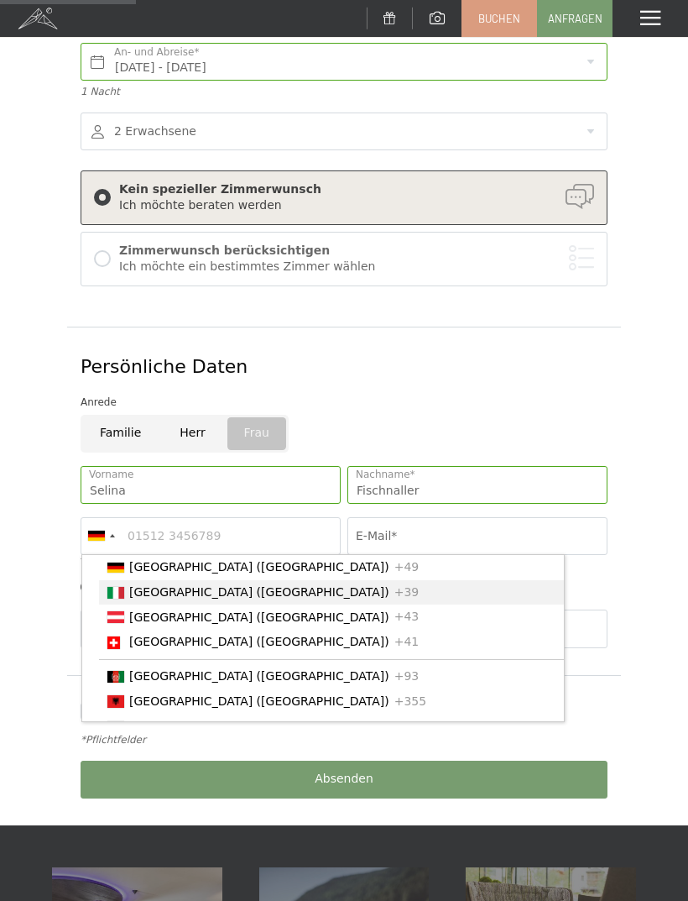
click at [118, 589] on div "List of countries" at bounding box center [115, 593] width 17 height 12
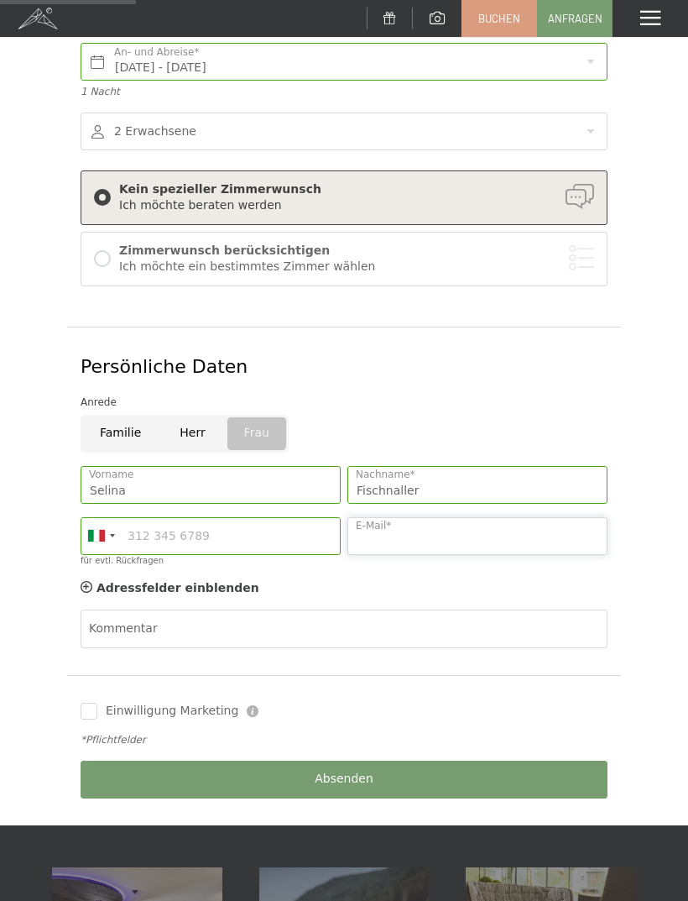
click at [444, 538] on input "E-Mail*" at bounding box center [478, 536] width 260 height 38
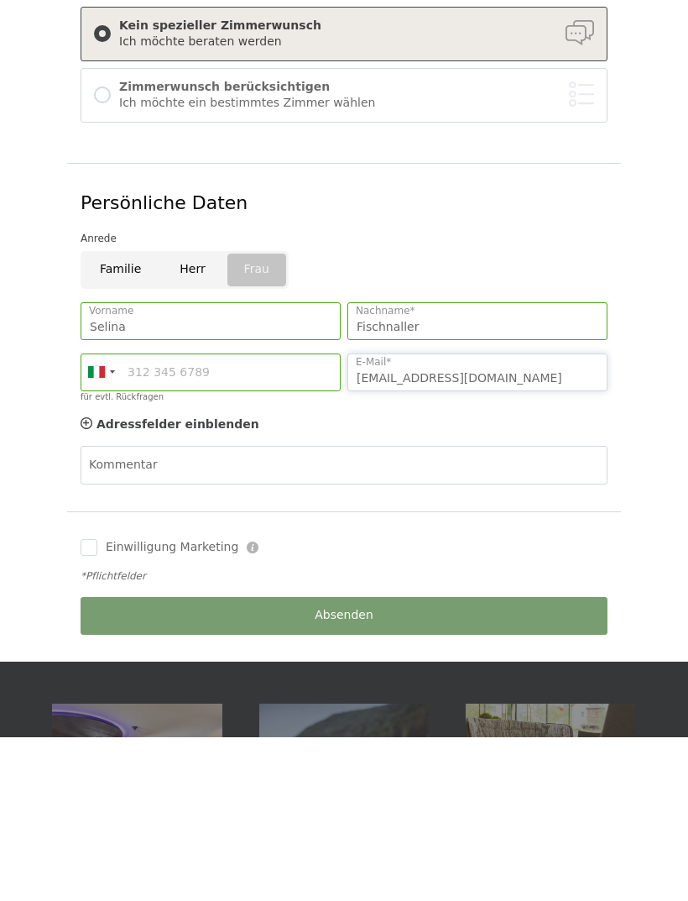
type input "selina.fischnaller@icloud.com"
click at [125, 754] on div "Absenden" at bounding box center [344, 779] width 534 height 51
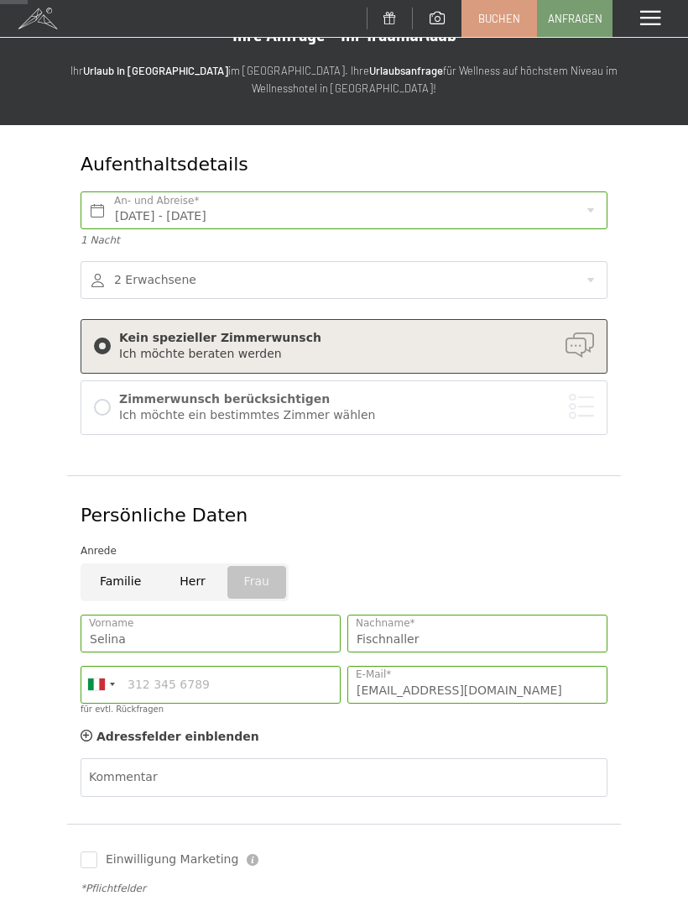
scroll to position [39, 0]
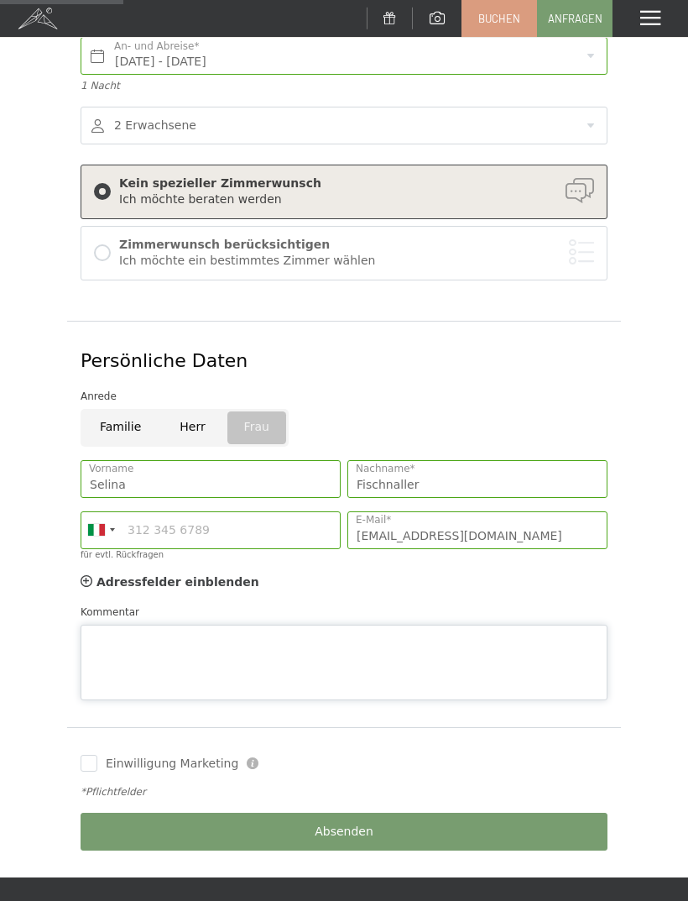
click at [107, 632] on textarea "Kommentar" at bounding box center [344, 663] width 527 height 76
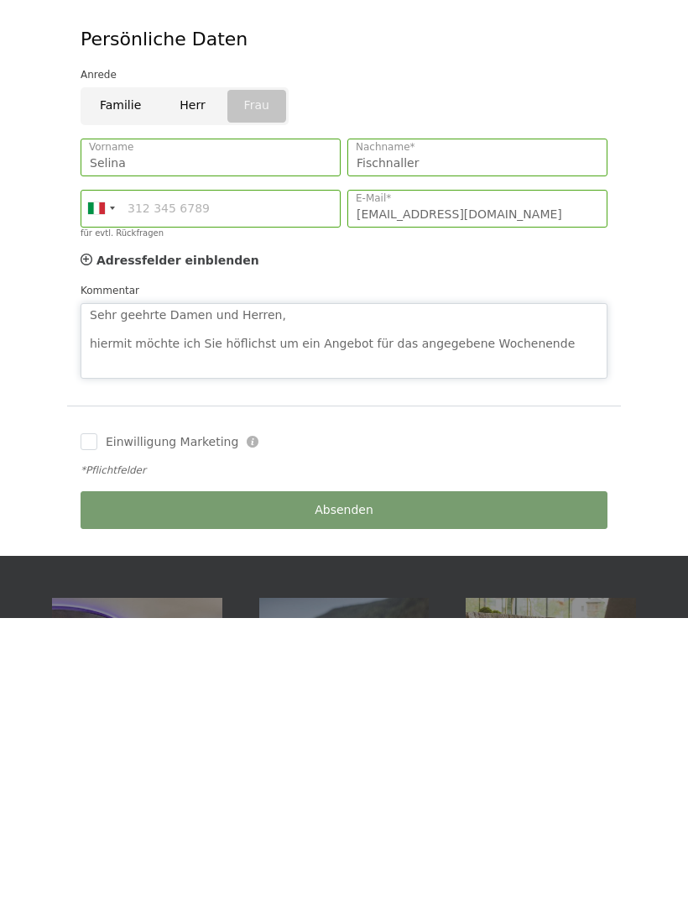
click at [202, 586] on textarea "Sehr geehrte Damen und Herren, hiermit möchte ich Sie höflichst um ein Angebot …" at bounding box center [344, 624] width 527 height 76
click at [204, 586] on textarea "Sehr geehrte Damen und Herren, hiermit möchte ich Sie höflichst um ein Angebot …" at bounding box center [344, 624] width 527 height 76
click at [547, 586] on textarea "Sehr geehrte Damen und Herren, hiermit möchte ich höflichst um ein Angebot für …" at bounding box center [344, 624] width 527 height 76
type textarea "Sehr geehrte Damen und Herren, hiermit möchte ich höflichst um ein Angebot für …"
click at [167, 473] on input "für evtl. Rückfragen" at bounding box center [211, 492] width 260 height 38
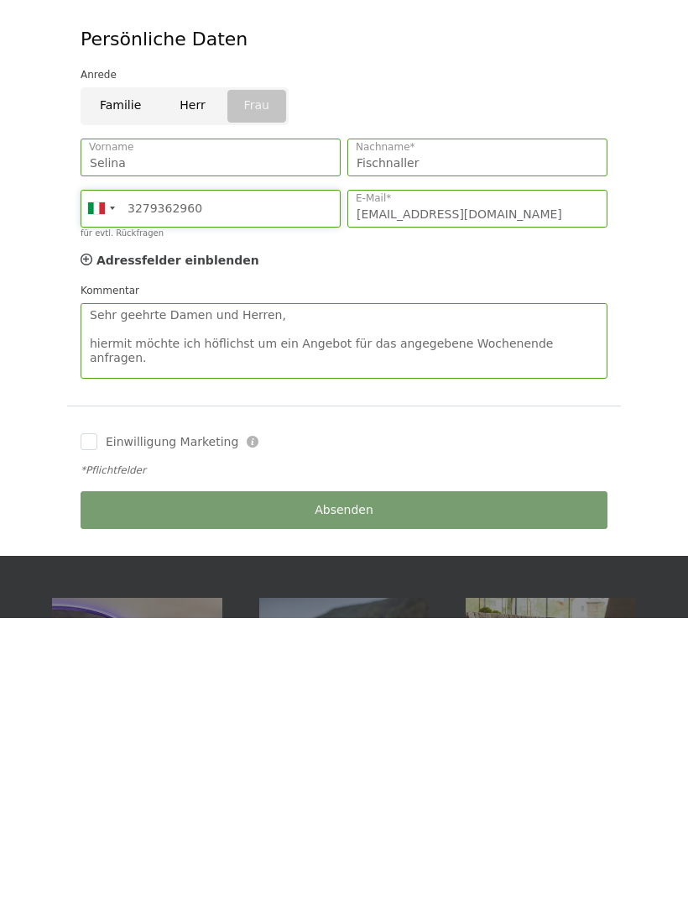
type input "3279362960"
click at [500, 586] on textarea "Sehr geehrte Damen und Herren, hiermit möchte ich höflichst um ein Angebot für …" at bounding box center [344, 624] width 527 height 76
click at [458, 586] on textarea "Sehr geehrte Damen und Herren, hiermit möchte ich höflichst um ein Angebot für …" at bounding box center [344, 624] width 527 height 76
click at [435, 586] on textarea "Sehr geehrte Damen und Herren, hiermit möchte ich höflichst um ein Angebot für …" at bounding box center [344, 624] width 527 height 76
click at [194, 586] on textarea "Sehr geehrte Damen und Herren, hiermit möchte ich höflichst um ein Angebot für …" at bounding box center [344, 624] width 527 height 76
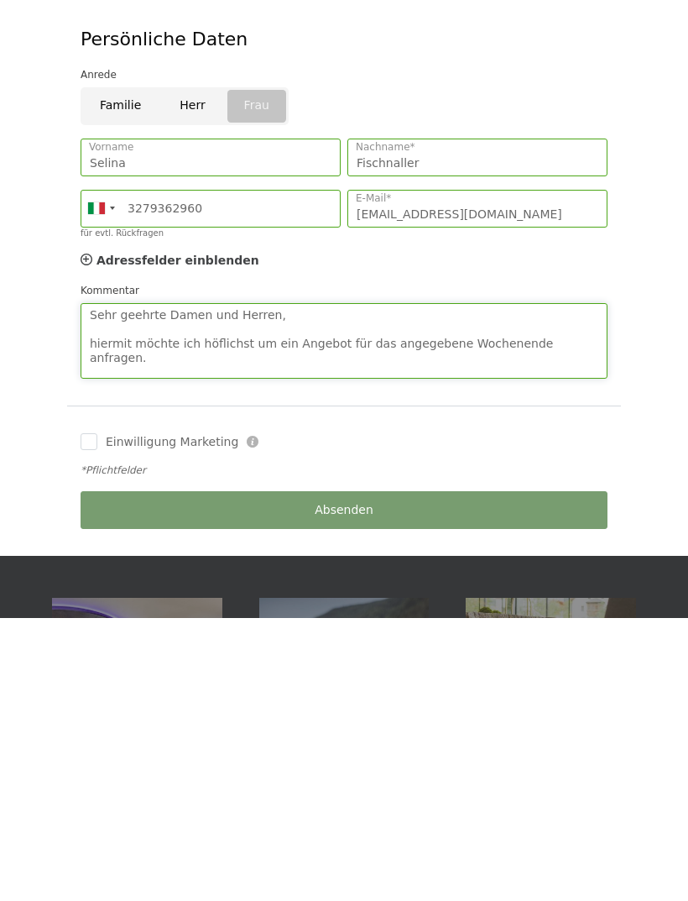
click at [588, 586] on textarea "Sehr geehrte Damen und Herren, hiermit möchte ich höflichst um ein Angebot für …" at bounding box center [344, 624] width 527 height 76
click at [501, 586] on textarea "Sehr geehrte Damen und Herren, hiermit möchte ich höflichst um ein Angebot für …" at bounding box center [344, 624] width 527 height 76
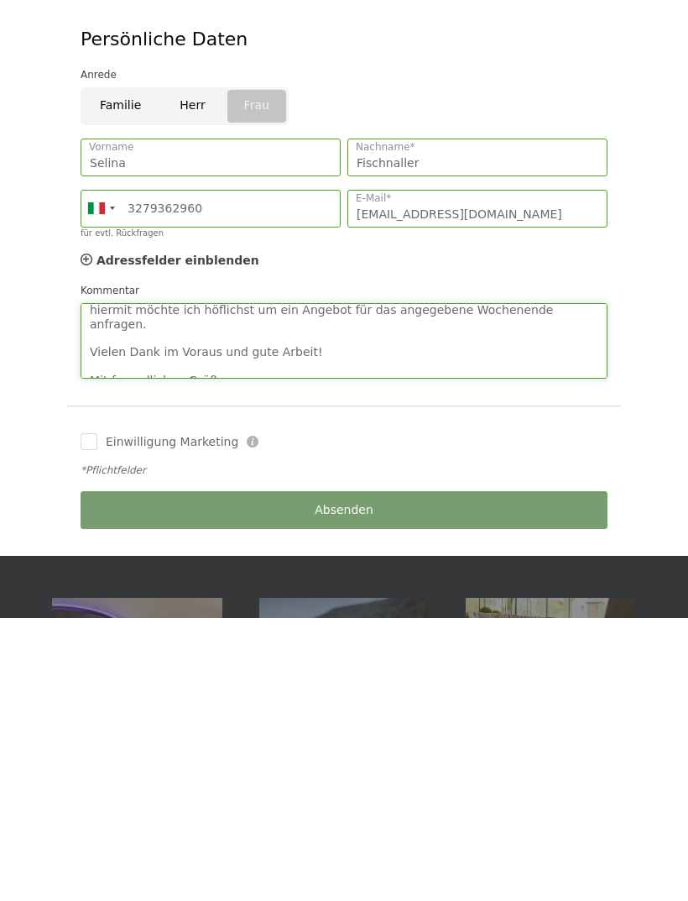
scroll to position [34, 0]
click at [97, 586] on textarea "Sehr geehrte Damen und Herren, hiermit möchte ich höflichst um ein Angebot für …" at bounding box center [344, 624] width 527 height 76
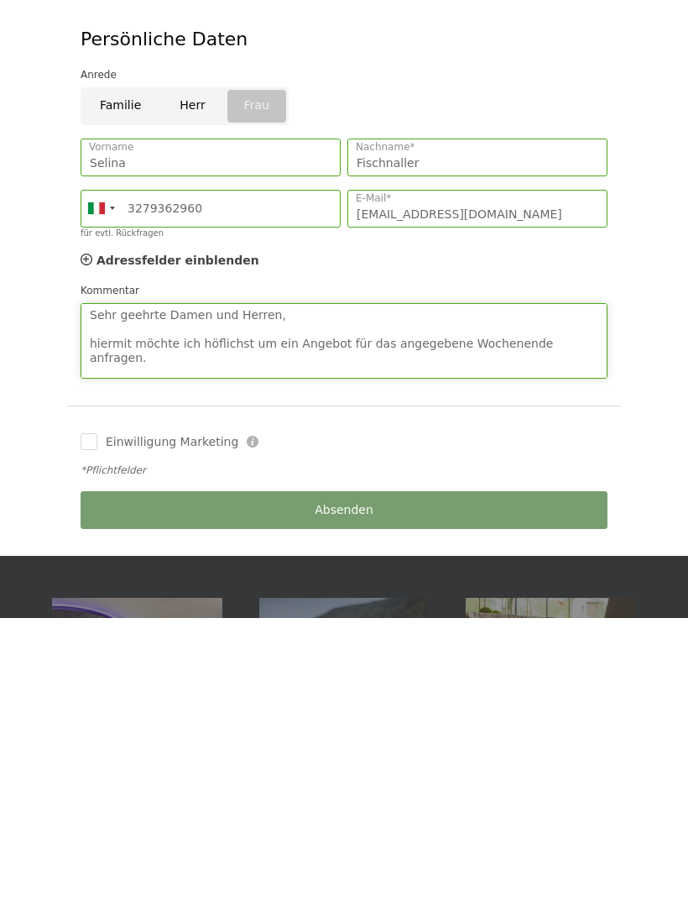
scroll to position [0, 0]
click at [476, 586] on textarea "Sehr geehrte Damen und Herren, hiermit möchte ich höflichst um ein Angebot für …" at bounding box center [344, 624] width 527 height 76
click at [478, 586] on textarea "Sehr geehrte Damen und Herren, hiermit möchte ich höflichst um ein Angebot für …" at bounding box center [344, 624] width 527 height 76
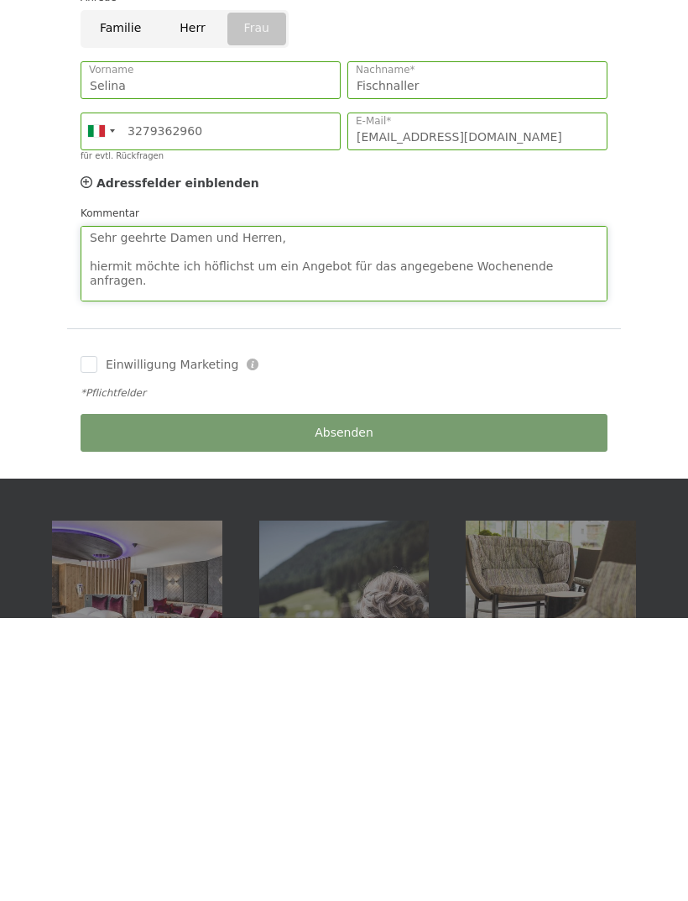
click at [286, 509] on textarea "Sehr geehrte Damen und Herren, hiermit möchte ich höflichst um ein Angebot für …" at bounding box center [344, 547] width 527 height 76
click at [520, 509] on textarea "Sehr geehrte Damen und Herren, hiermit möchte ich höflichst um ein gutes Angebo…" at bounding box center [344, 547] width 527 height 76
click at [574, 509] on textarea "Sehr geehrte Damen und Herren, hiermit möchte ich höflichst um ein gutes Angebo…" at bounding box center [344, 547] width 527 height 76
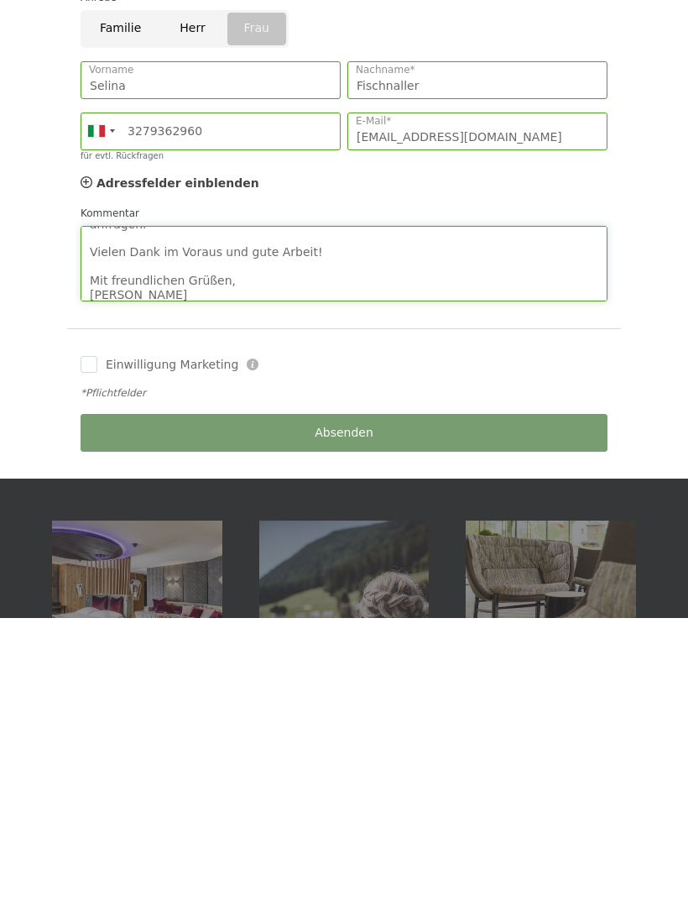
scroll to position [55, 0]
type textarea "Sehr geehrte Damen und Herren, hiermit möchte ich höflichst um ein gutes Angebo…"
click at [123, 690] on div "Absenden" at bounding box center [344, 715] width 534 height 51
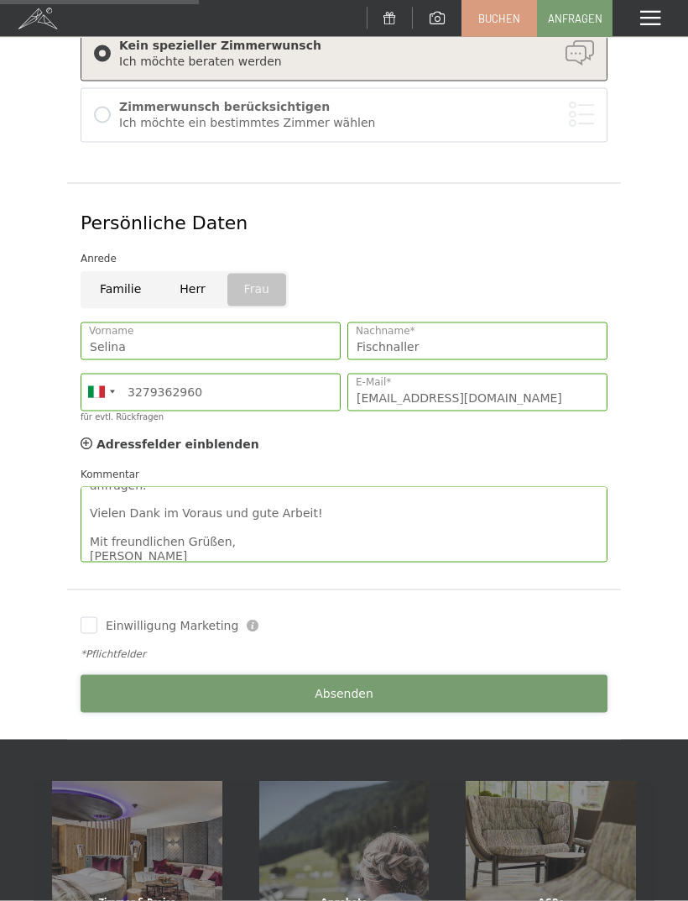
scroll to position [336, 0]
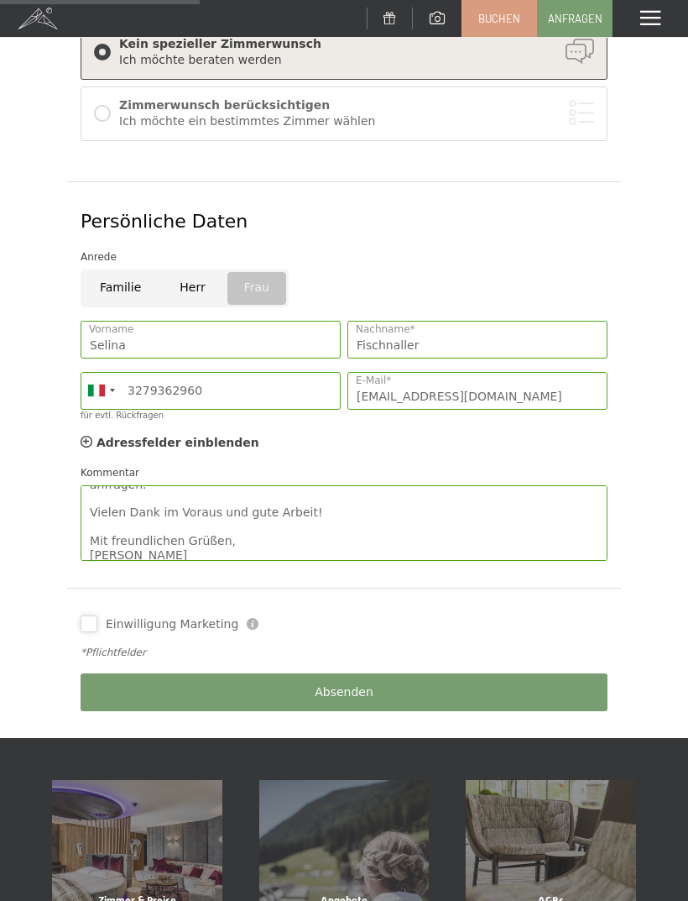
click at [82, 620] on input "Einwilligung Marketing" at bounding box center [89, 623] width 17 height 17
click at [110, 680] on button "Absenden" at bounding box center [344, 692] width 527 height 38
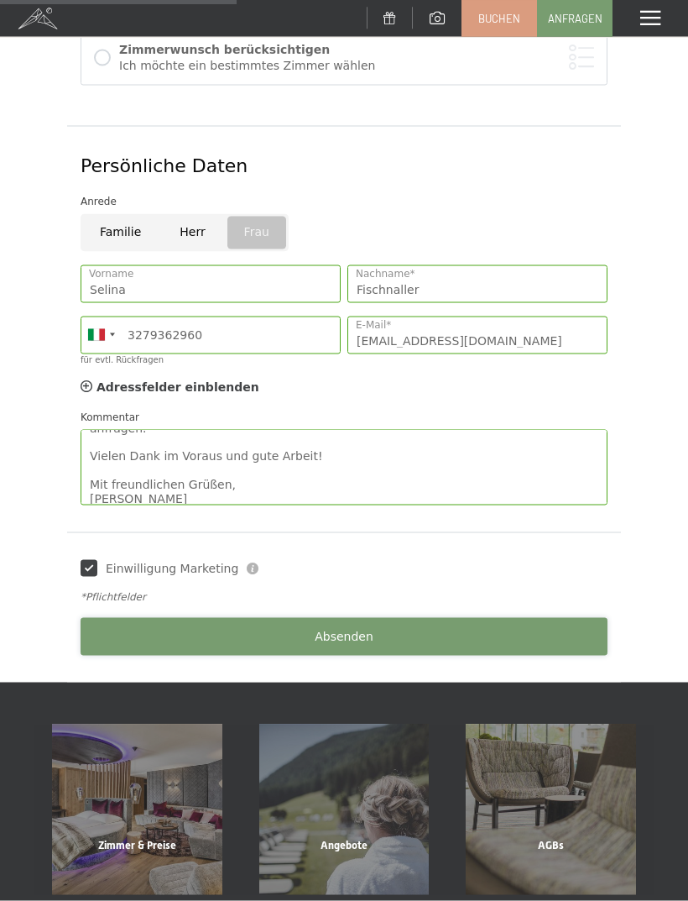
scroll to position [381, 0]
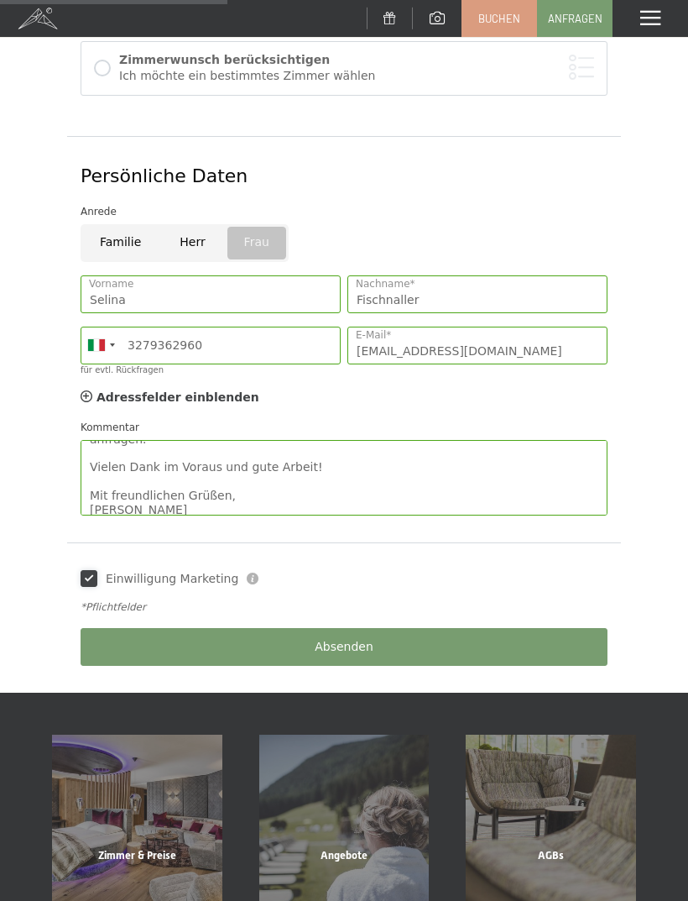
click at [81, 578] on input "Einwilligung Marketing" at bounding box center [89, 578] width 17 height 17
checkbox input "false"
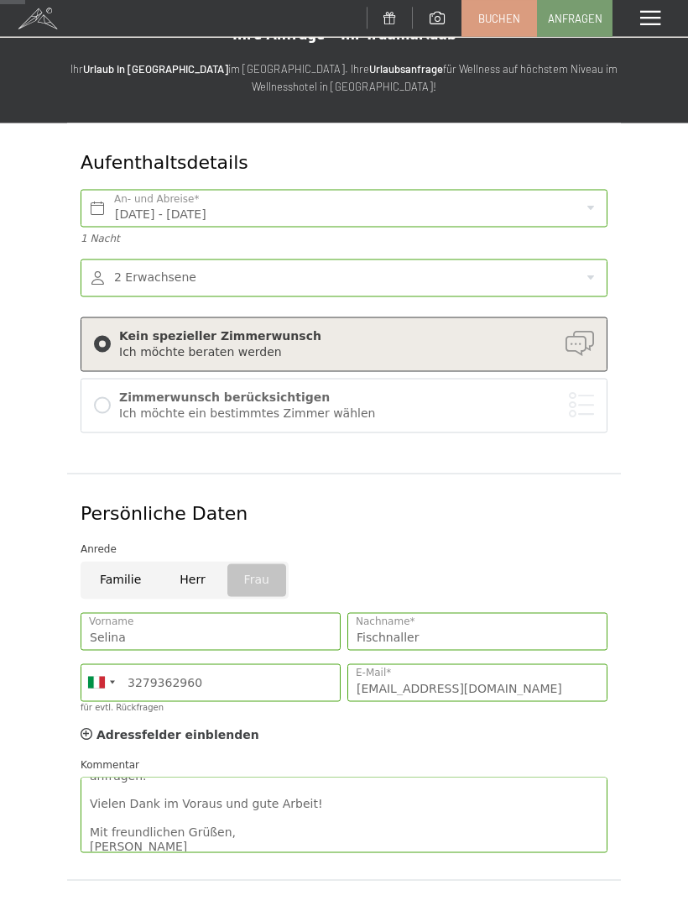
scroll to position [47, 0]
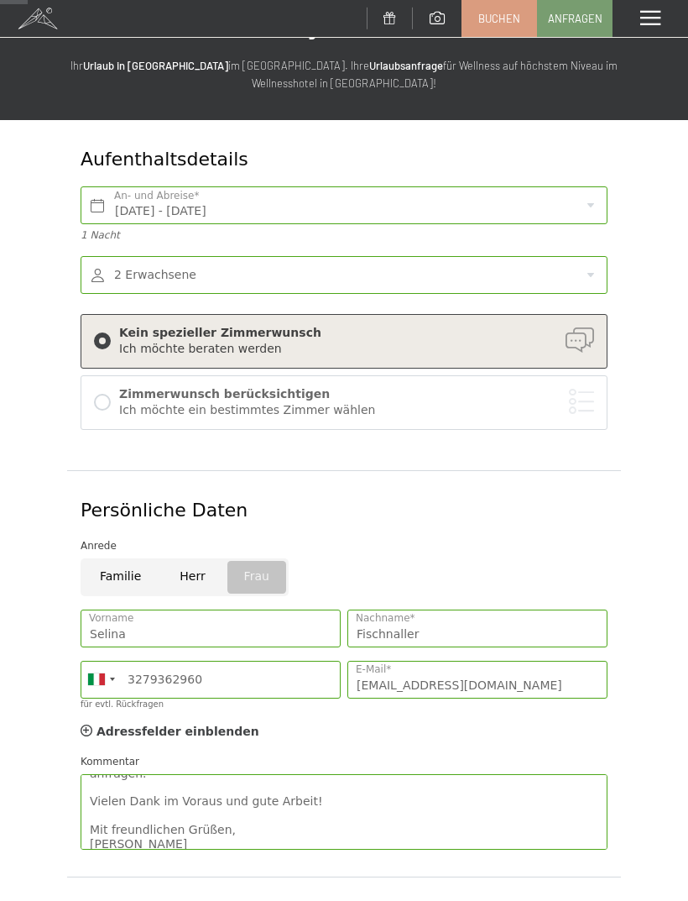
click at [113, 403] on div "Zimmerwunsch berücksichtigen Ich möchte ein bestimmtes Zimmer wählen" at bounding box center [344, 403] width 500 height 36
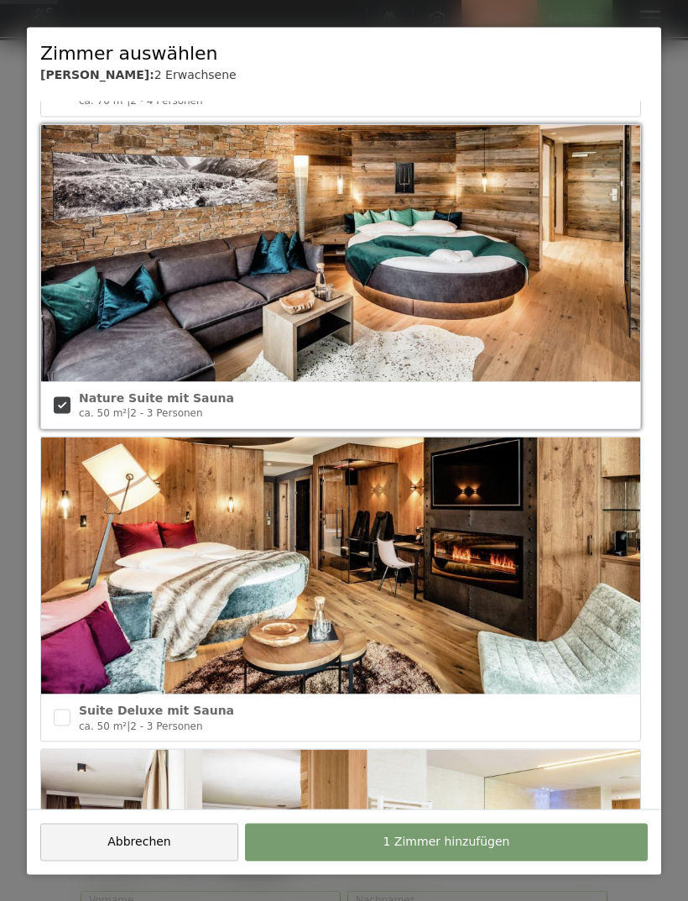
scroll to position [1249, 0]
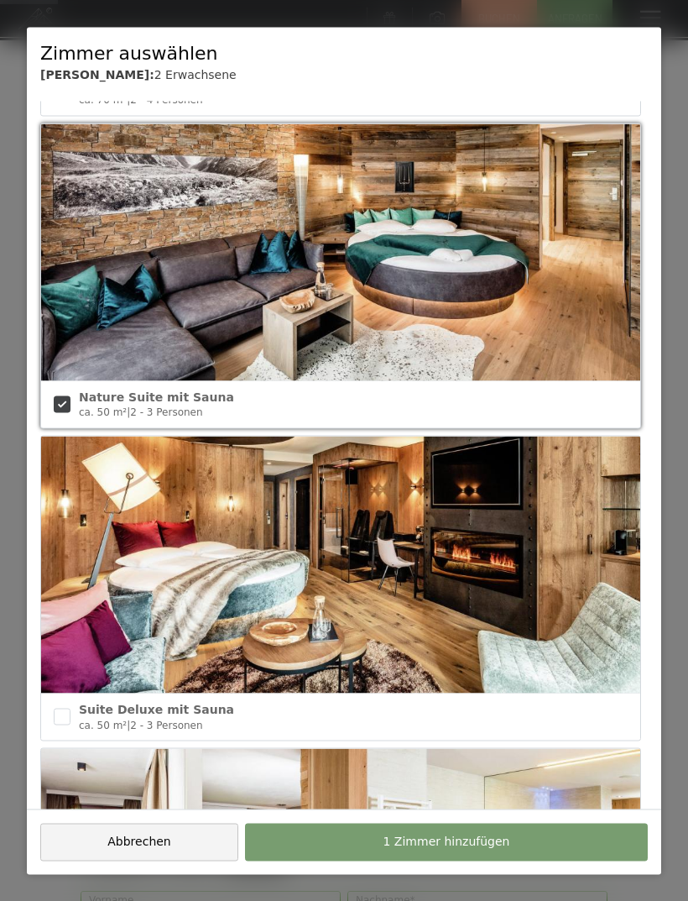
click at [59, 401] on input "checkbox" at bounding box center [62, 403] width 17 height 17
checkbox input "false"
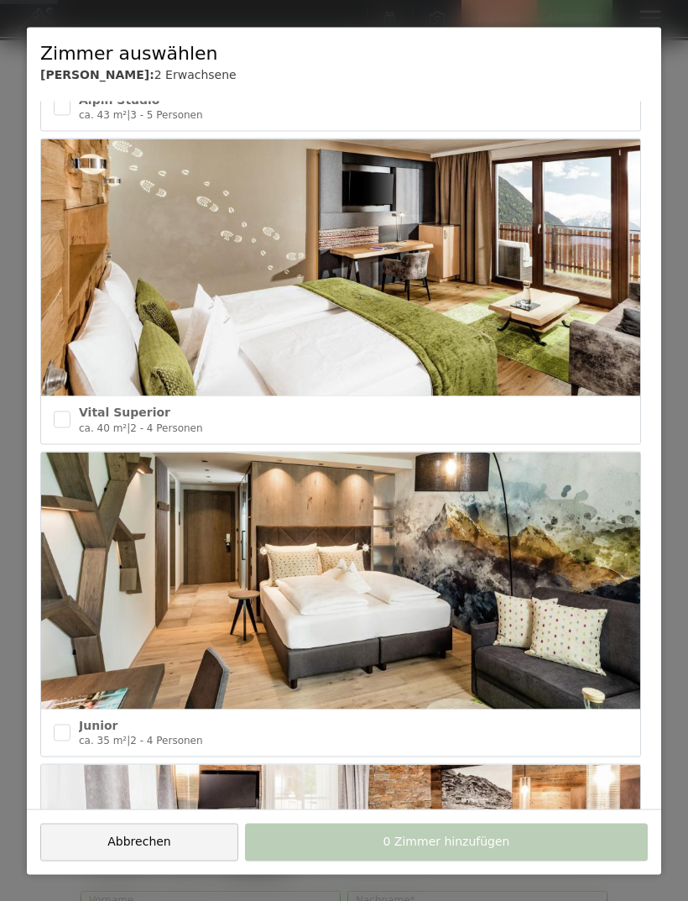
scroll to position [2526, 0]
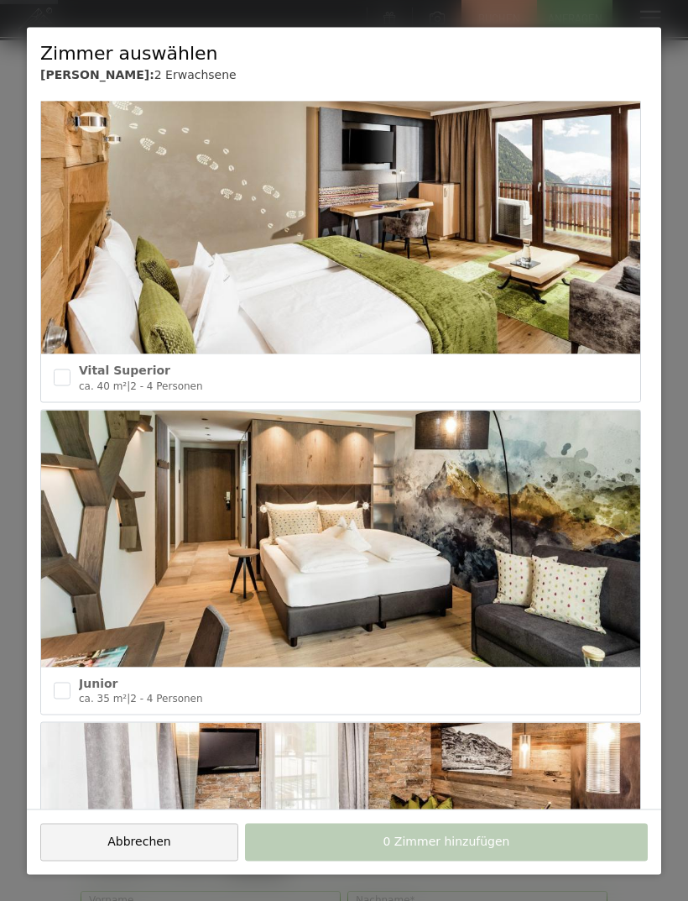
click at [60, 682] on input "checkbox" at bounding box center [62, 690] width 17 height 17
checkbox input "true"
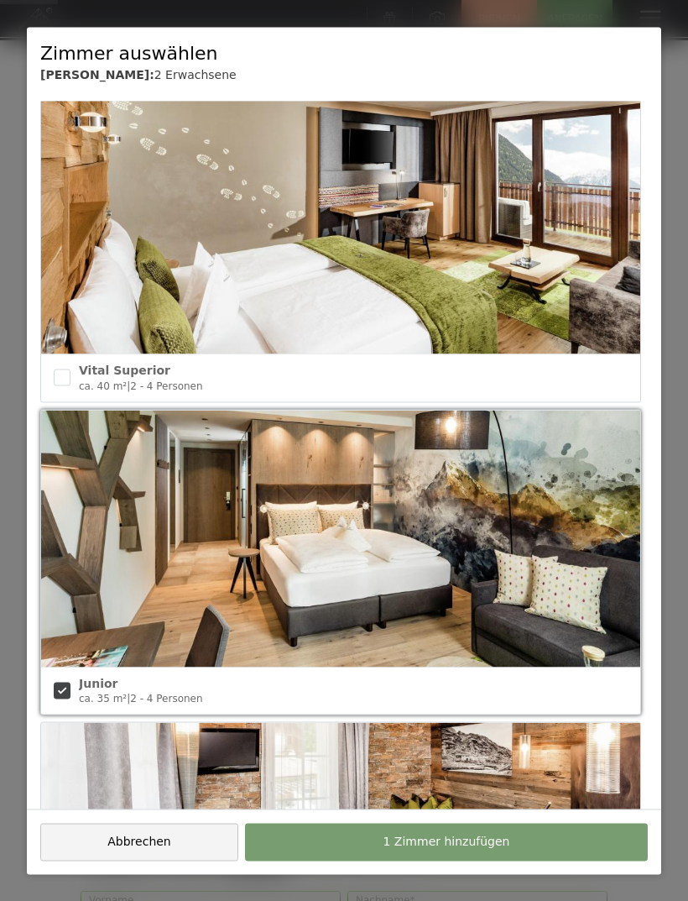
click at [317, 861] on button "1 Zimmer hinzufügen" at bounding box center [446, 842] width 403 height 38
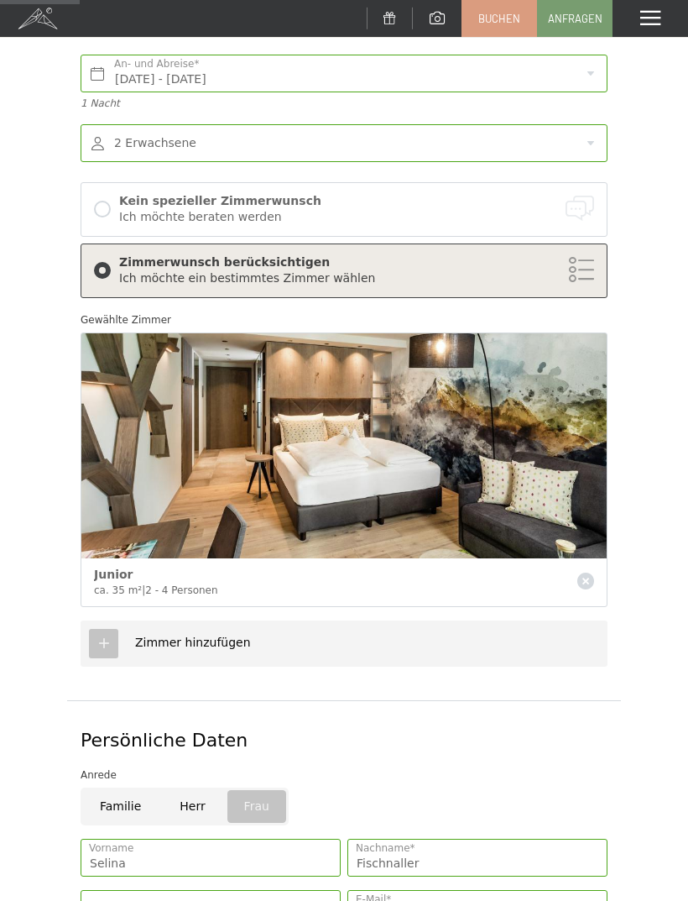
scroll to position [180, 0]
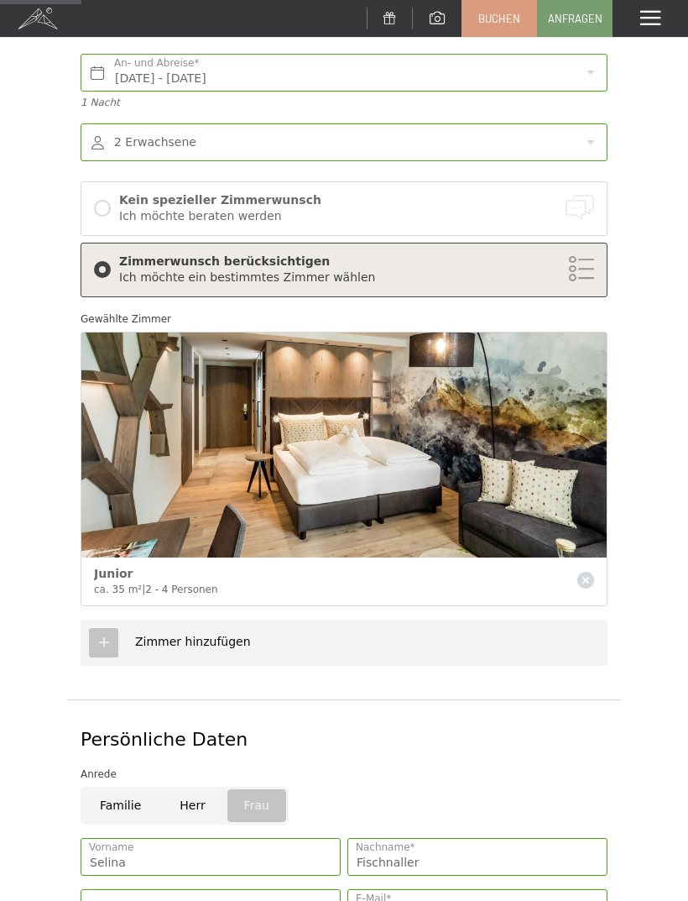
click at [105, 207] on div at bounding box center [102, 208] width 17 height 17
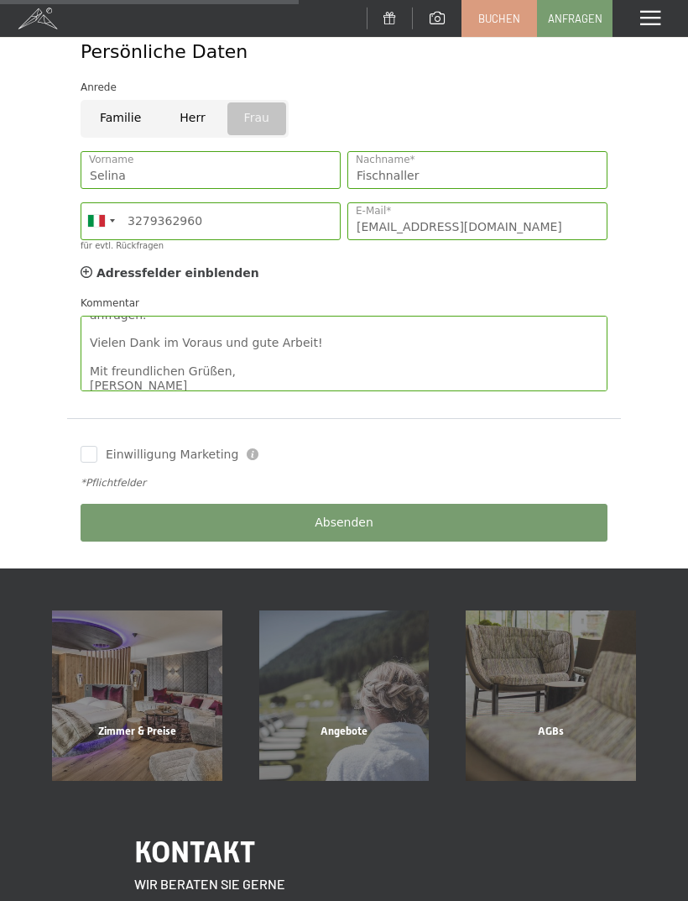
scroll to position [500, 0]
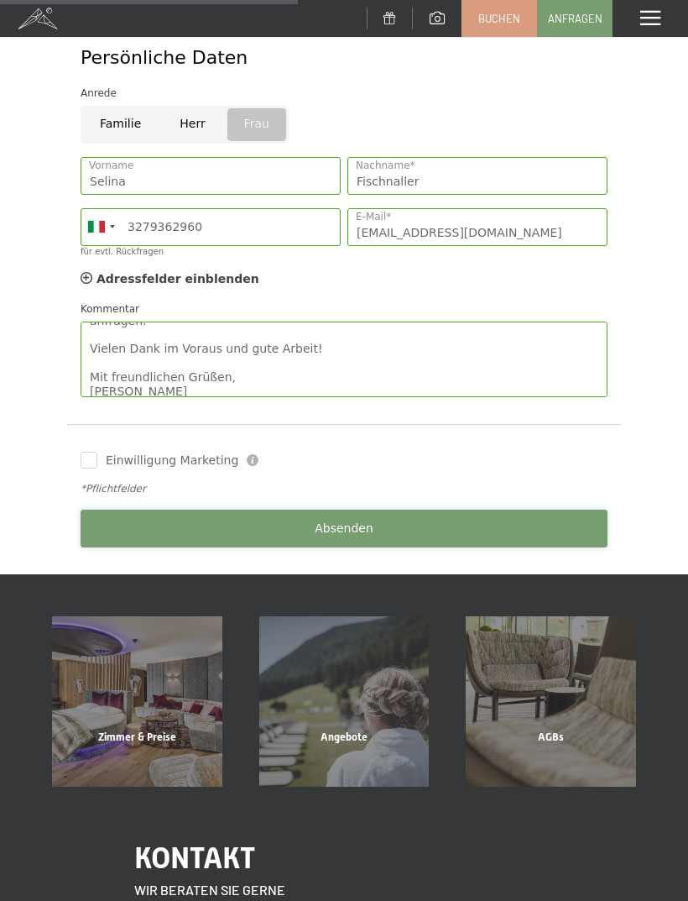
click at [107, 517] on button "Absenden" at bounding box center [344, 529] width 527 height 38
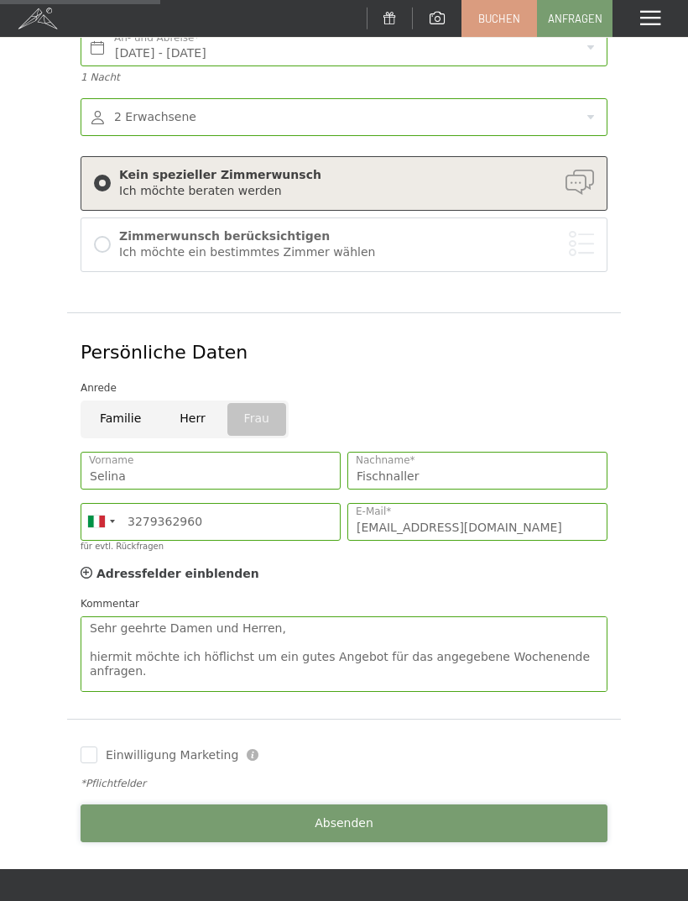
scroll to position [0, 0]
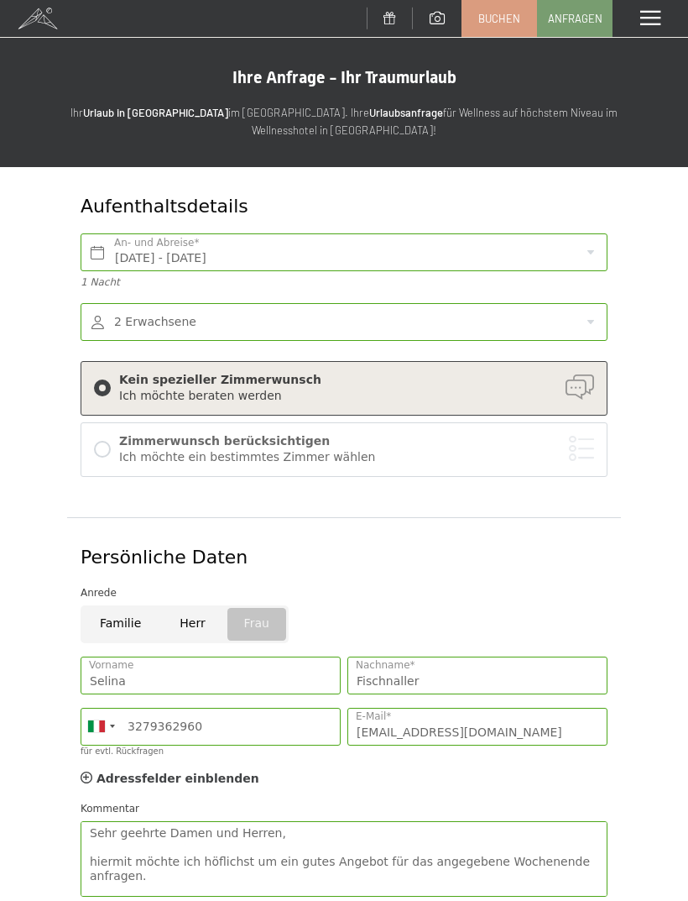
click at [646, 17] on span at bounding box center [651, 18] width 20 height 15
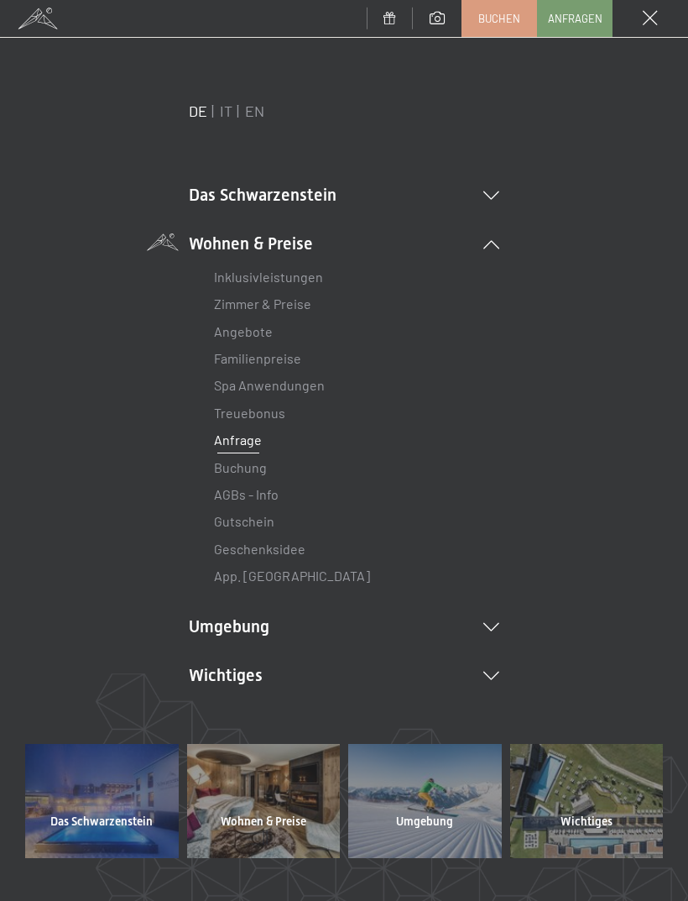
click at [95, 795] on div at bounding box center [102, 801] width 154 height 114
click at [424, 605] on ul "Das Schwarzenstein Neuheiten im Schwarzenstein Ihre Gastgeber Premium Spa Gourm…" at bounding box center [344, 435] width 311 height 505
click at [449, 673] on li "Wichtiges Lage & Anreise Online bezahlen Webcam & Wetter Downloads" at bounding box center [344, 675] width 311 height 24
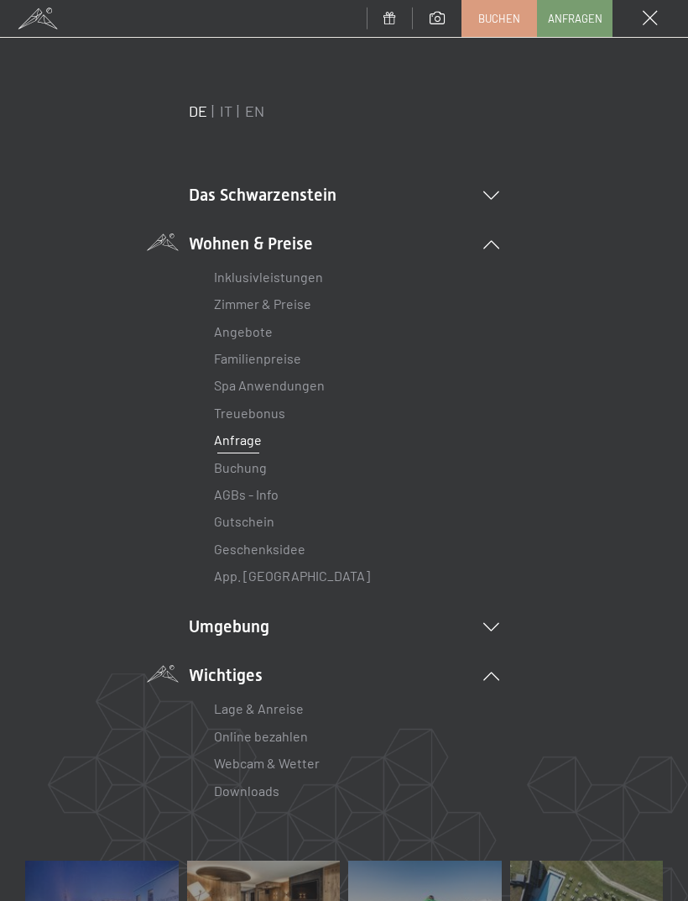
click at [482, 663] on li "Wichtiges Lage & Anreise Online bezahlen Webcam & Wetter Downloads" at bounding box center [344, 733] width 311 height 141
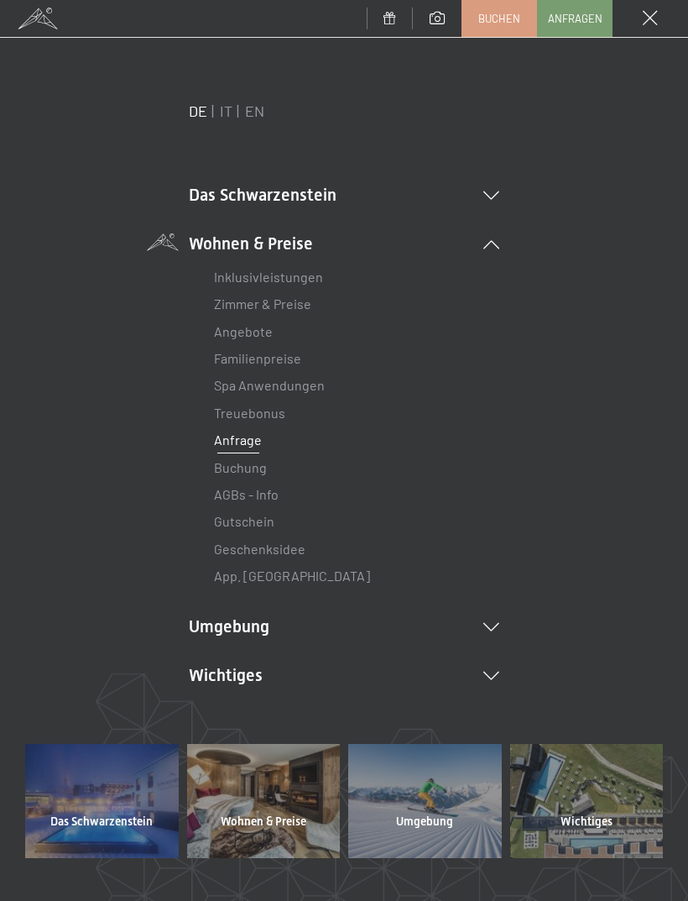
click at [488, 663] on li "Wichtiges Lage & Anreise Online bezahlen Webcam & Wetter Downloads" at bounding box center [344, 675] width 311 height 24
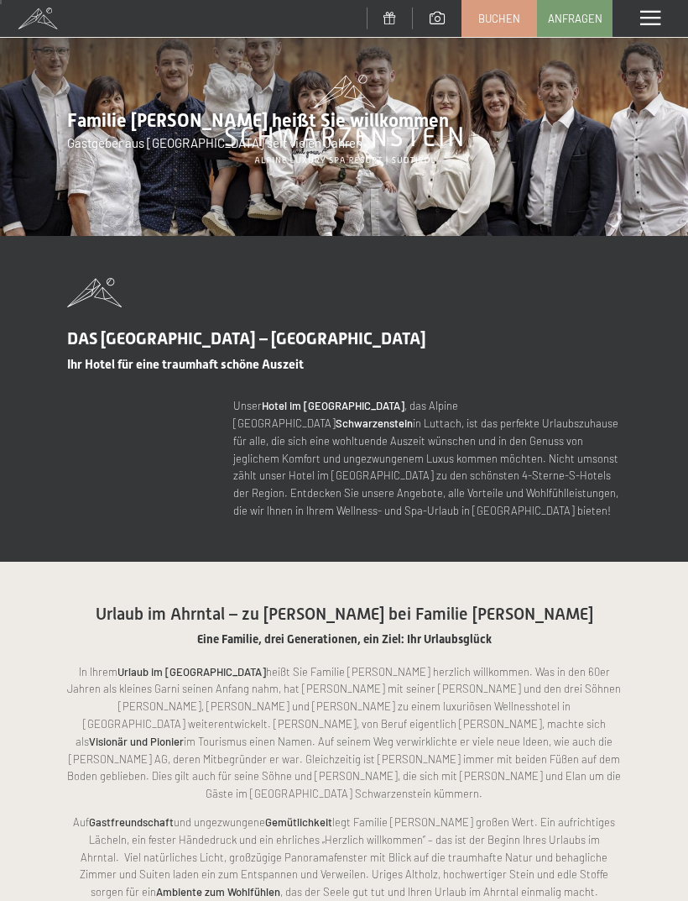
scroll to position [11, 0]
